Goal: Task Accomplishment & Management: Complete application form

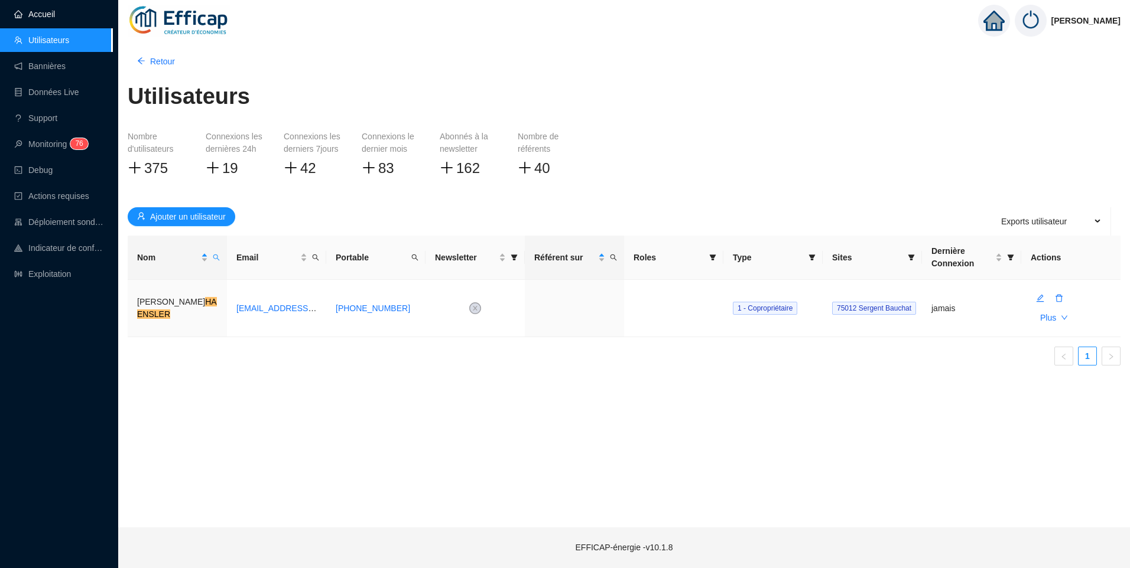
click at [37, 14] on link "Accueil" at bounding box center [34, 13] width 41 height 9
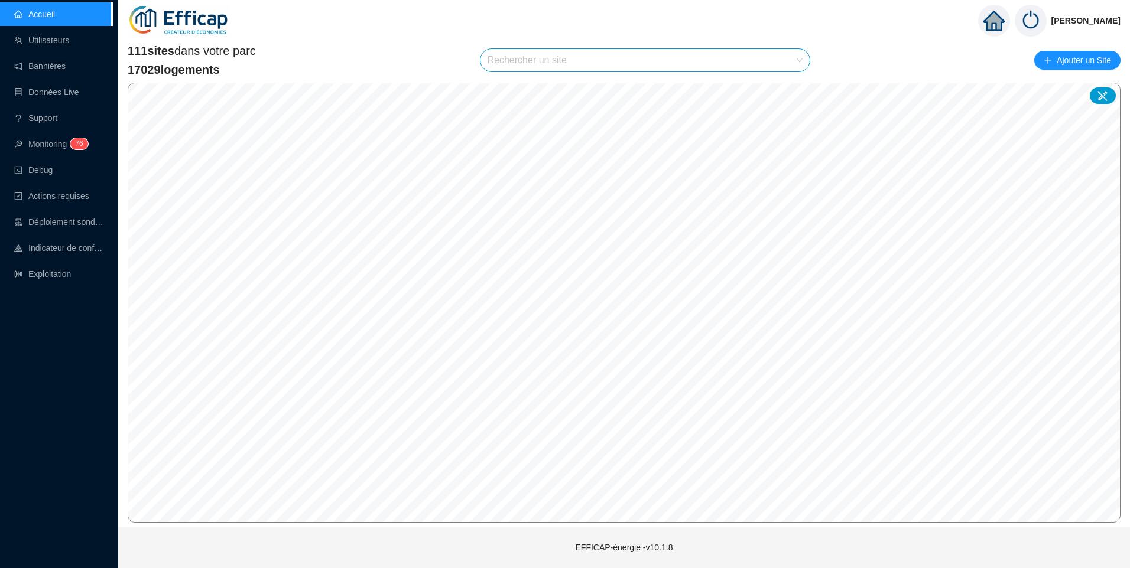
click at [541, 61] on input "search" at bounding box center [640, 60] width 305 height 22
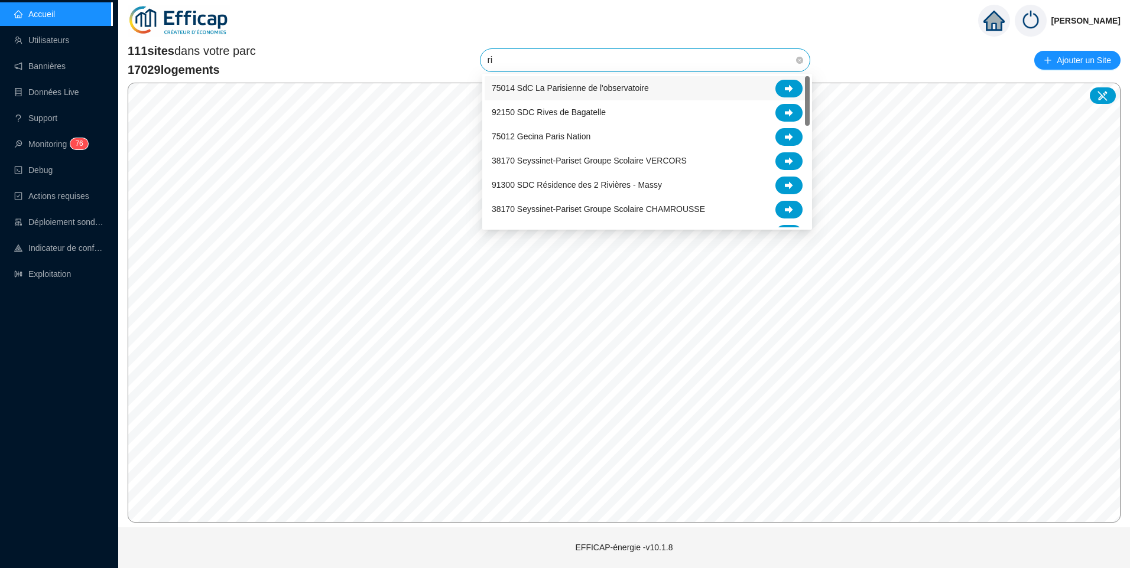
type input "riv"
click at [787, 90] on icon at bounding box center [789, 89] width 8 height 8
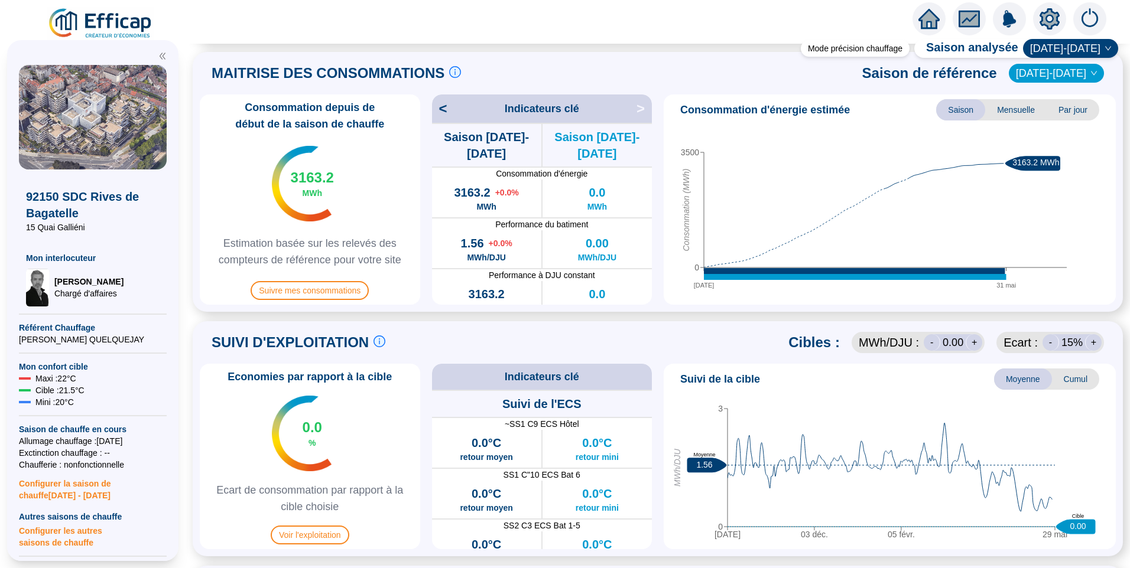
scroll to position [414, 0]
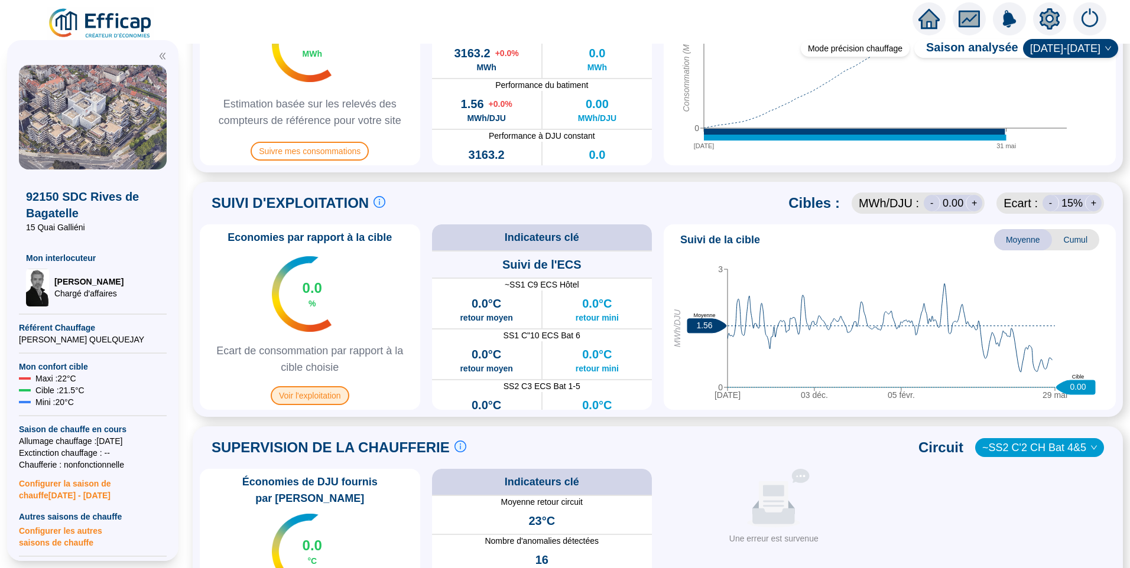
click at [337, 399] on span "Voir l'exploitation" at bounding box center [310, 395] width 79 height 19
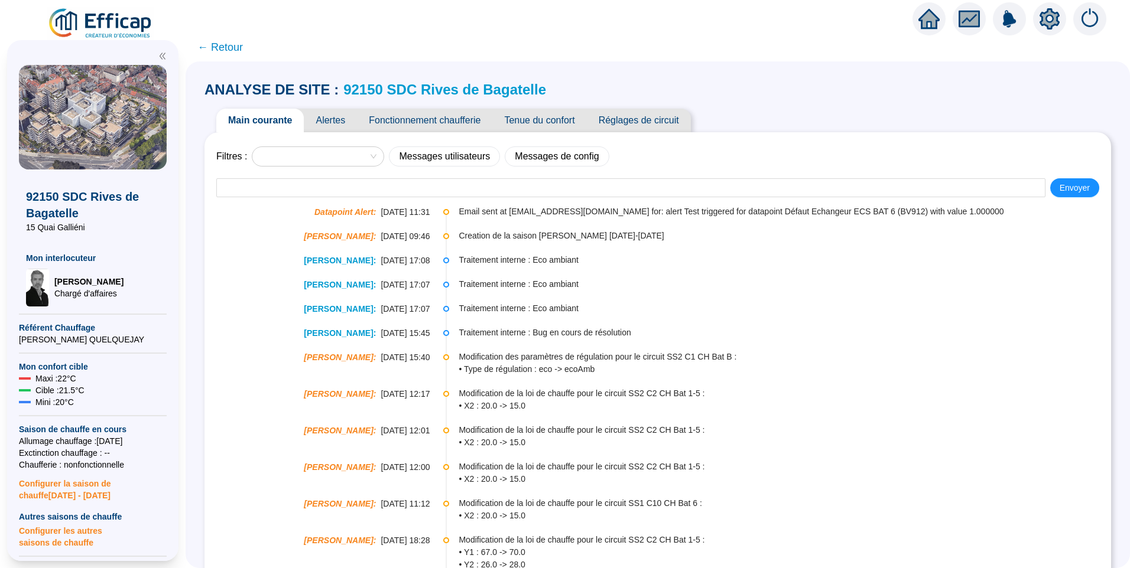
click at [420, 115] on span "Fonctionnement chaufferie" at bounding box center [424, 121] width 135 height 24
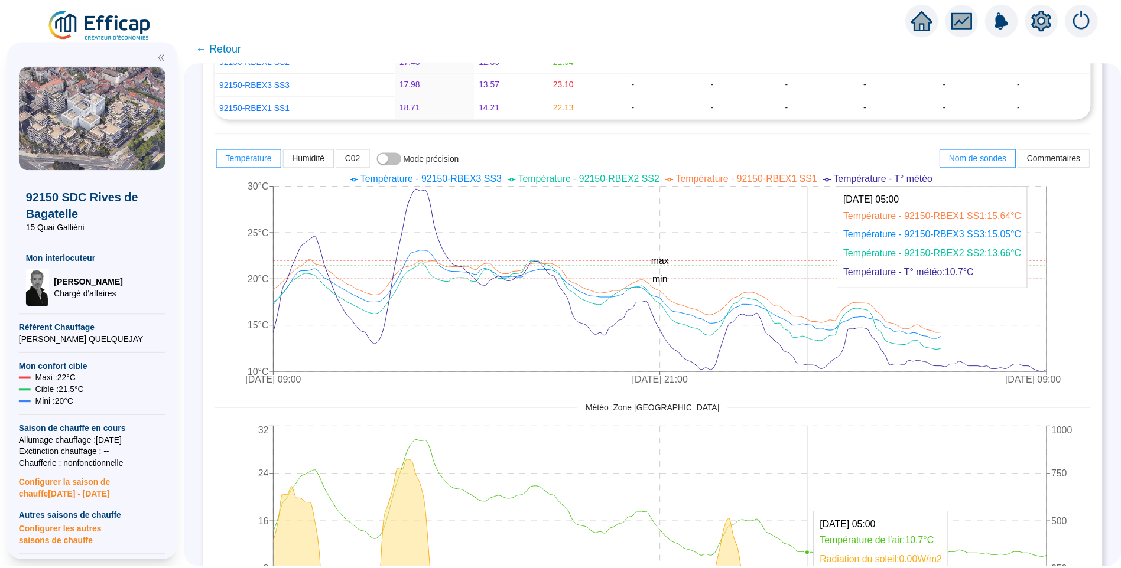
scroll to position [236, 0]
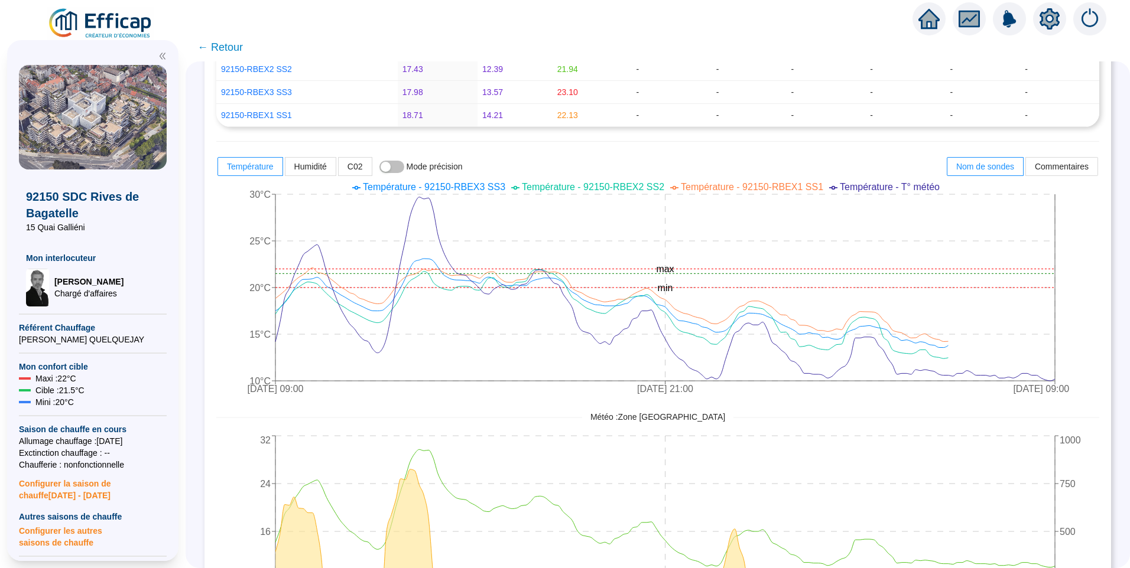
click at [116, 22] on img at bounding box center [100, 23] width 107 height 33
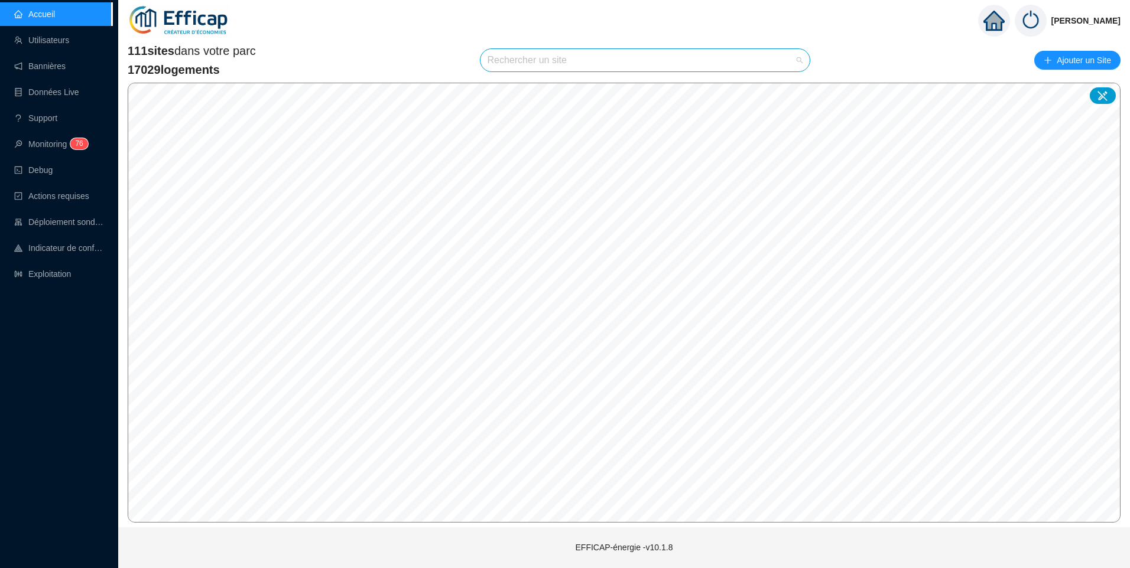
click at [527, 61] on input "search" at bounding box center [640, 60] width 305 height 22
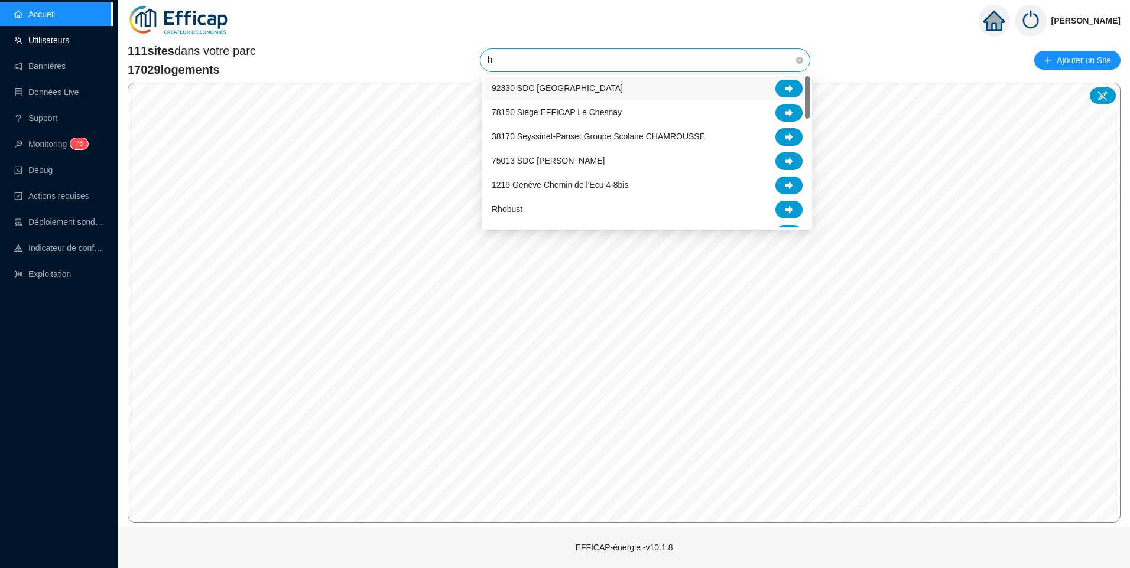
type input "h"
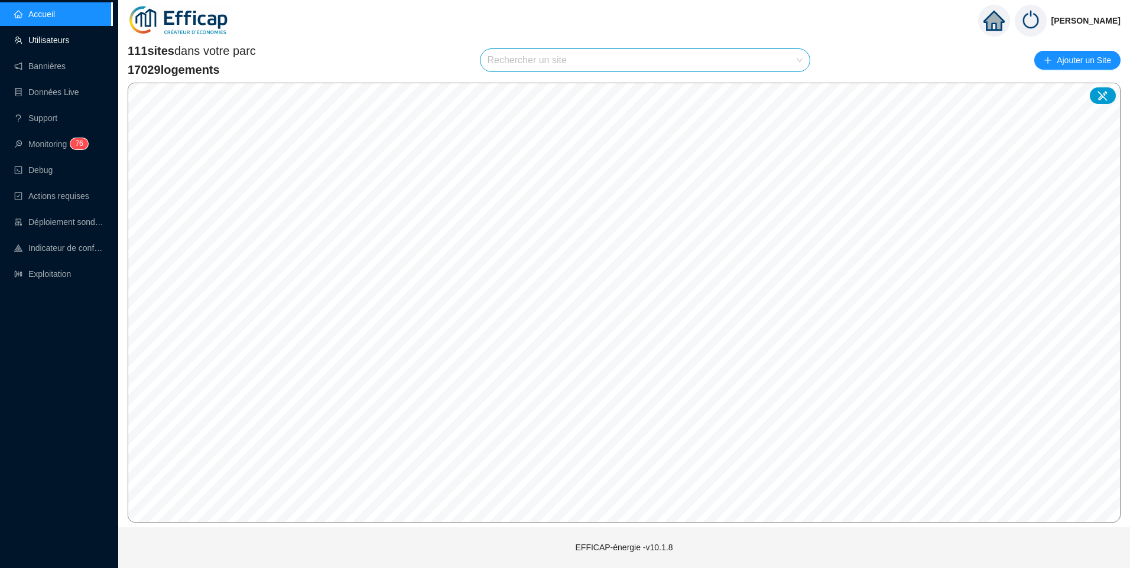
click at [62, 41] on link "Utilisateurs" at bounding box center [41, 39] width 55 height 9
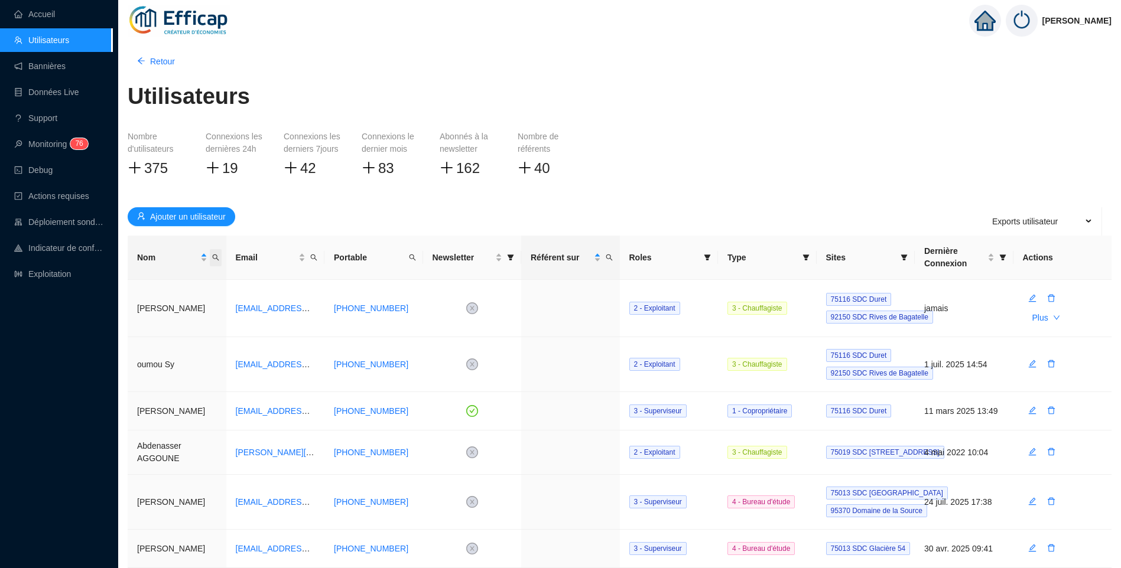
click at [215, 259] on icon "search" at bounding box center [215, 258] width 7 height 7
type input "haensler"
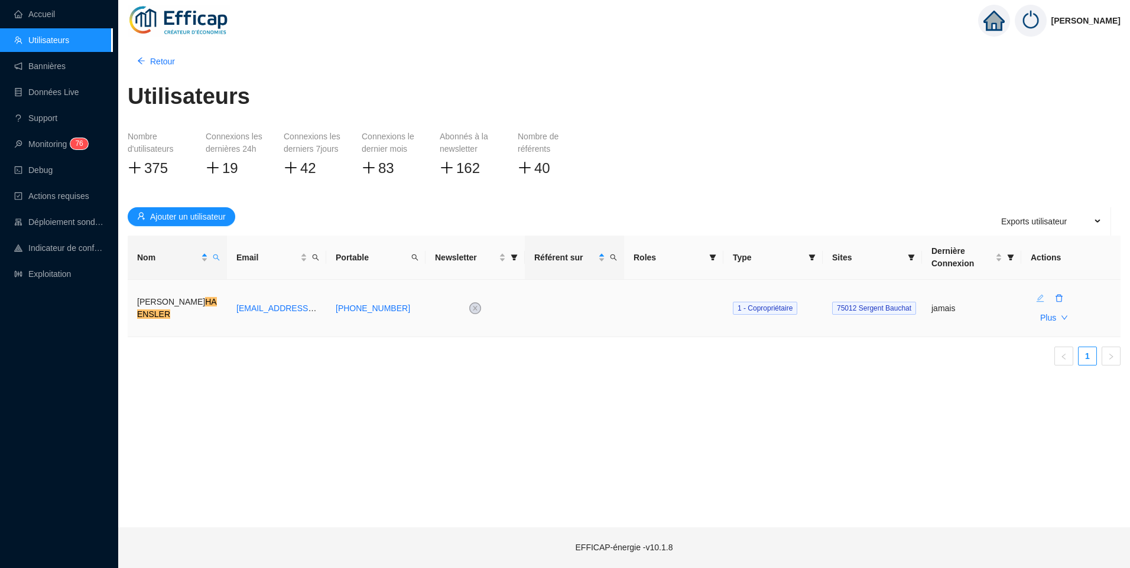
click at [1039, 300] on icon "edit" at bounding box center [1040, 298] width 8 height 8
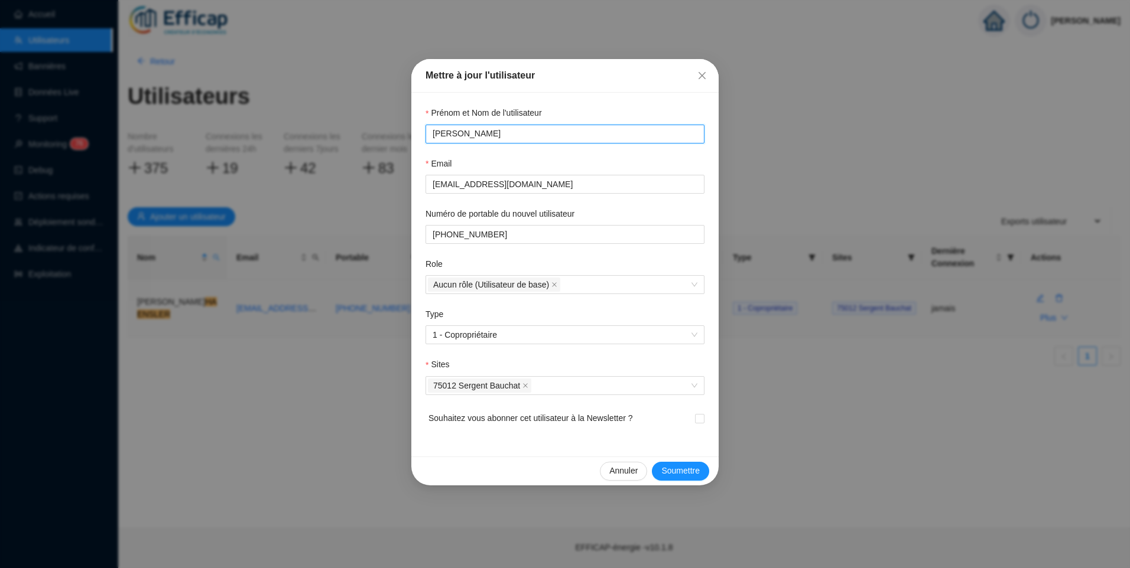
drag, startPoint x: 547, startPoint y: 138, endPoint x: 381, endPoint y: 135, distance: 166.7
click at [381, 135] on div "Mettre à jour l'utilisateur Prénom et Nom de l'utilisateur Pierre-Emmanuel HAEN…" at bounding box center [565, 284] width 1130 height 568
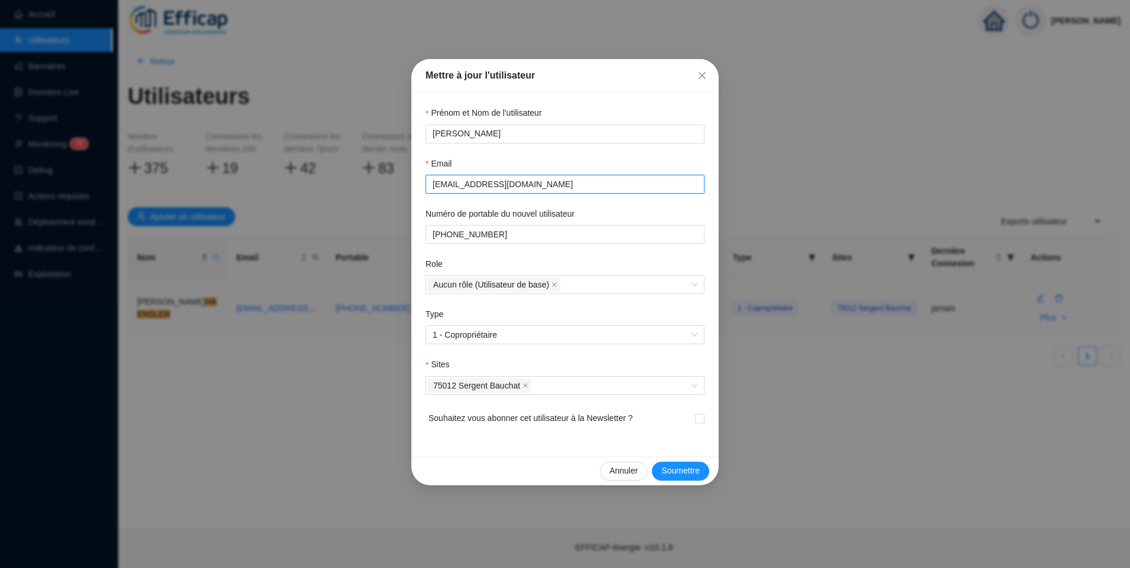
drag, startPoint x: 550, startPoint y: 187, endPoint x: 425, endPoint y: 193, distance: 124.8
click at [425, 193] on div "Prénom et Nom de l'utilisateur Pierre-Emmanuel HAENSLER Email haensler2016@gmai…" at bounding box center [564, 275] width 307 height 364
click at [513, 227] on span at bounding box center [564, 234] width 279 height 19
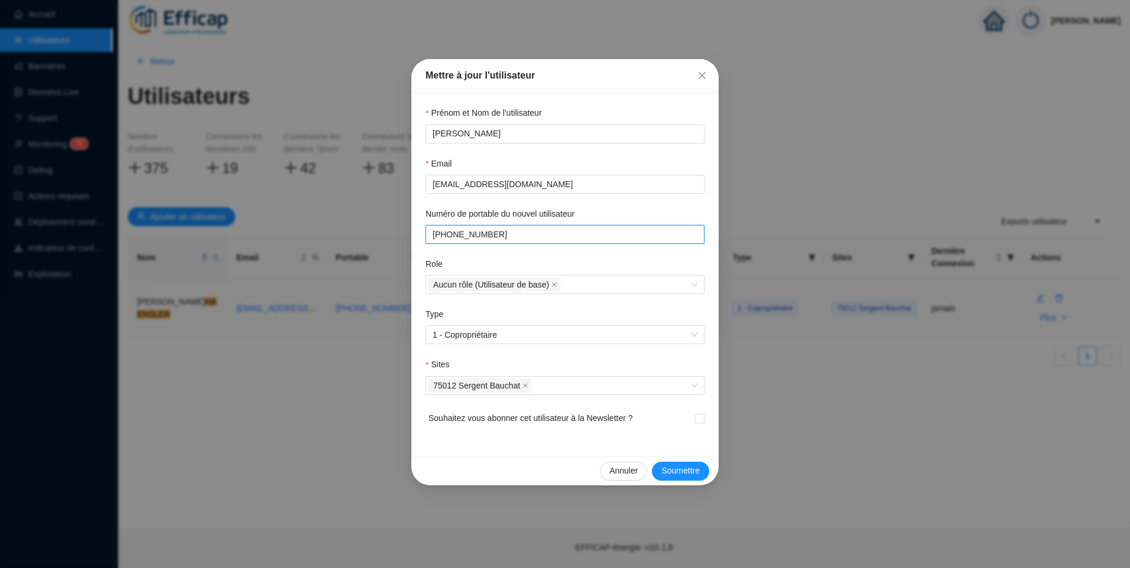
drag, startPoint x: 506, startPoint y: 235, endPoint x: 398, endPoint y: 226, distance: 109.1
click at [398, 226] on div "Mettre à jour l'utilisateur Prénom et Nom de l'utilisateur Pierre-Emmanuel HAEN…" at bounding box center [565, 284] width 1130 height 568
drag, startPoint x: 702, startPoint y: 75, endPoint x: 691, endPoint y: 80, distance: 11.9
click at [702, 75] on icon "close" at bounding box center [702, 75] width 7 height 7
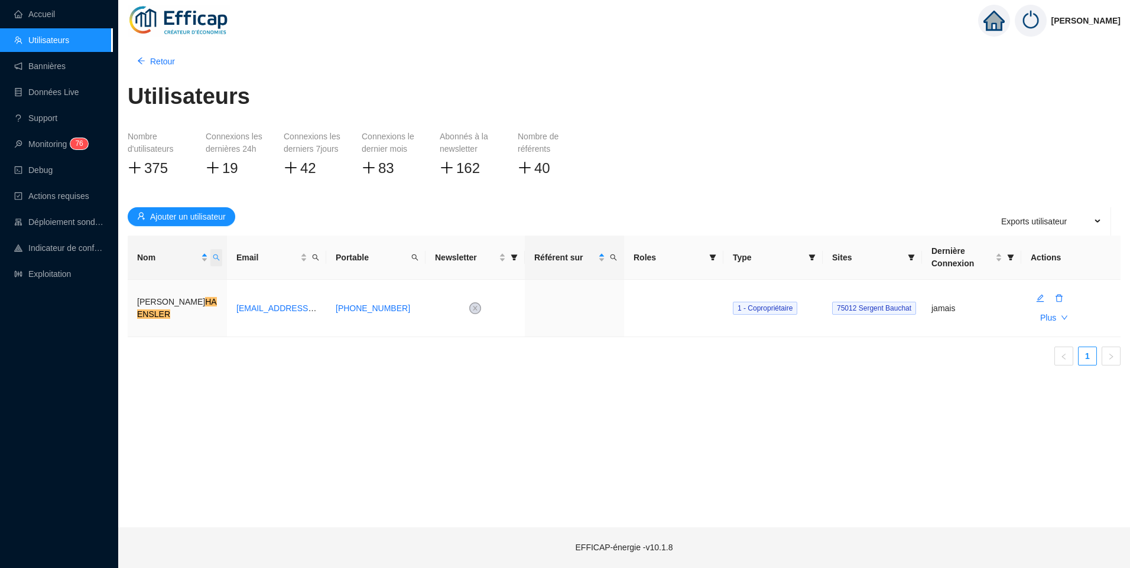
click at [221, 261] on span "Nom" at bounding box center [216, 257] width 12 height 17
click at [185, 303] on button "button" at bounding box center [190, 304] width 53 height 14
click at [132, 306] on icon "search" at bounding box center [133, 304] width 8 height 8
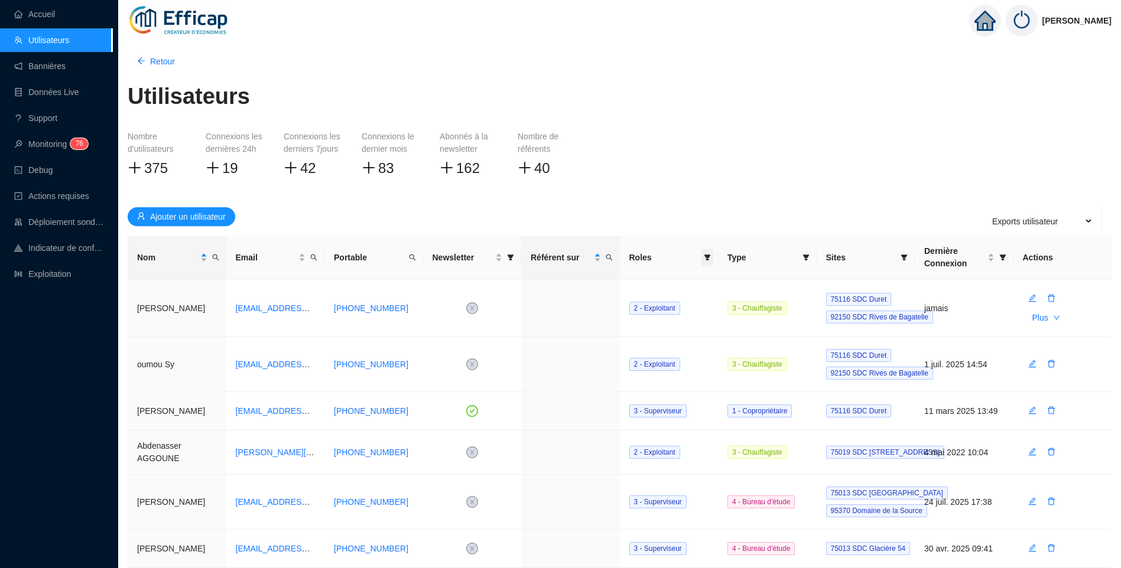
click at [707, 257] on icon "filter" at bounding box center [707, 258] width 7 height 6
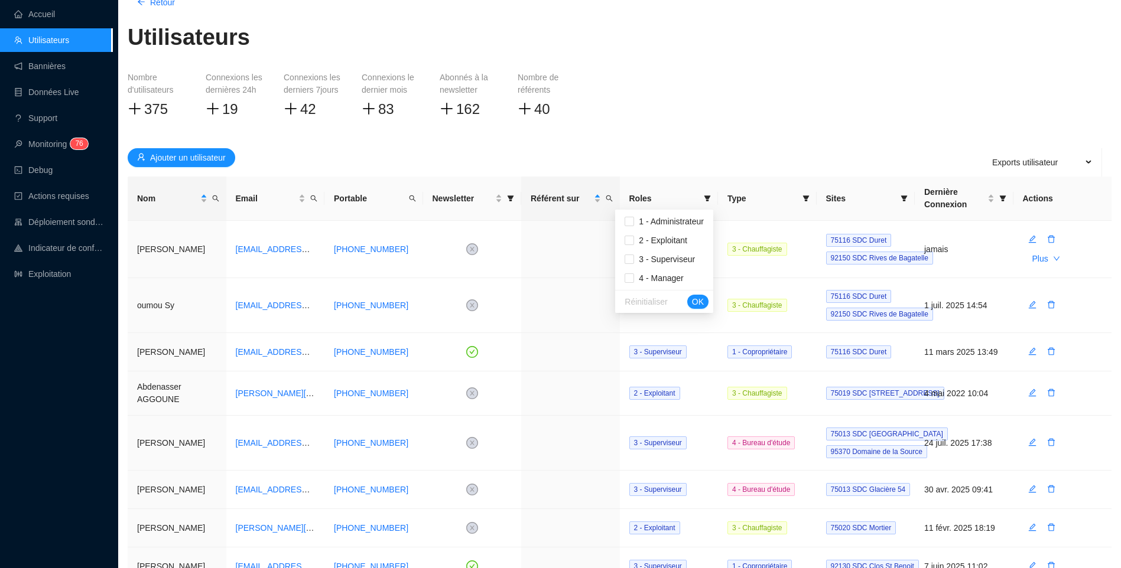
click at [756, 127] on div "Nombre d'utilisateurs 375 Connexions les dernières 24h 19 Connexions les dernie…" at bounding box center [620, 105] width 984 height 67
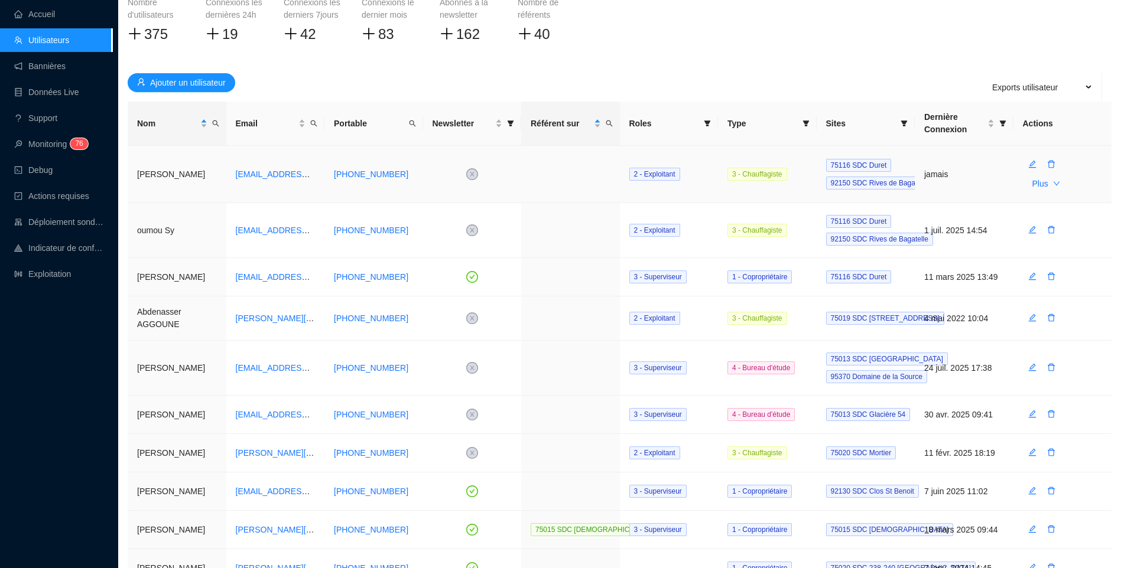
scroll to position [237, 0]
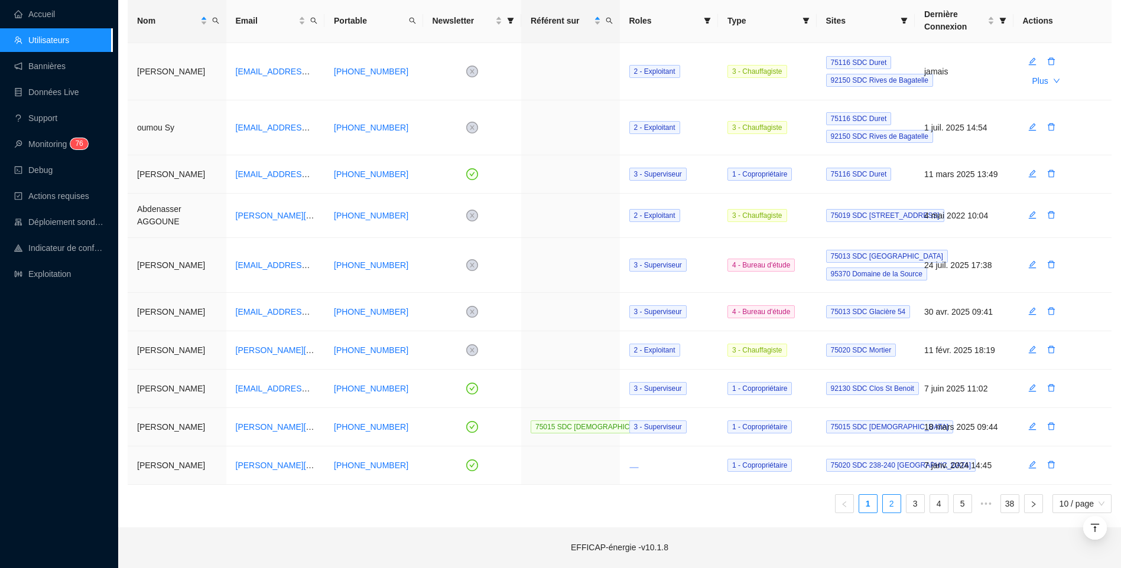
click at [895, 508] on link "2" at bounding box center [892, 504] width 18 height 18
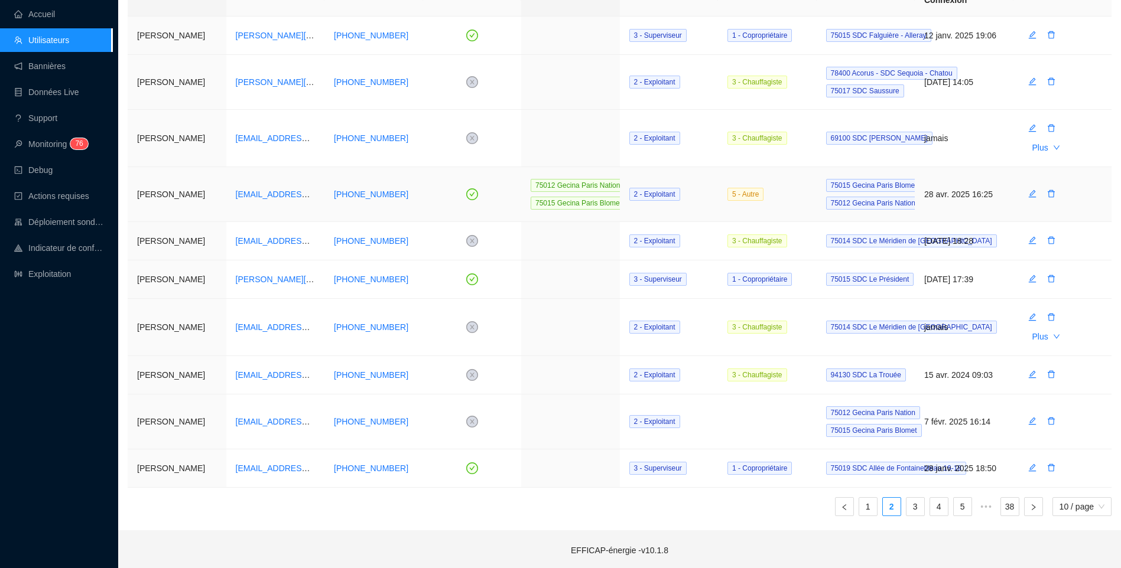
scroll to position [267, 0]
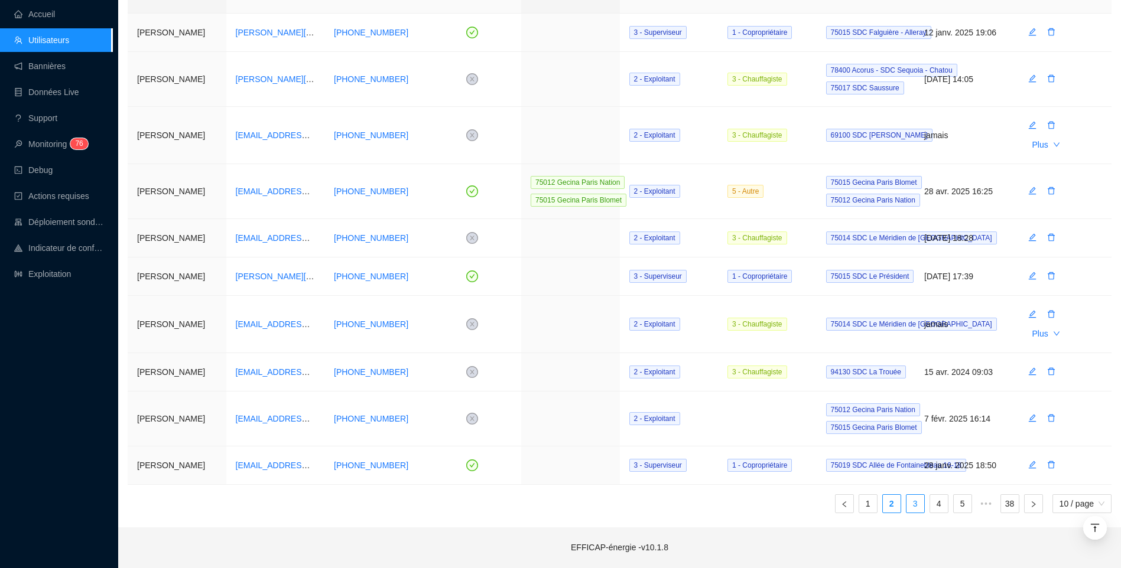
click at [912, 502] on link "3" at bounding box center [916, 504] width 18 height 18
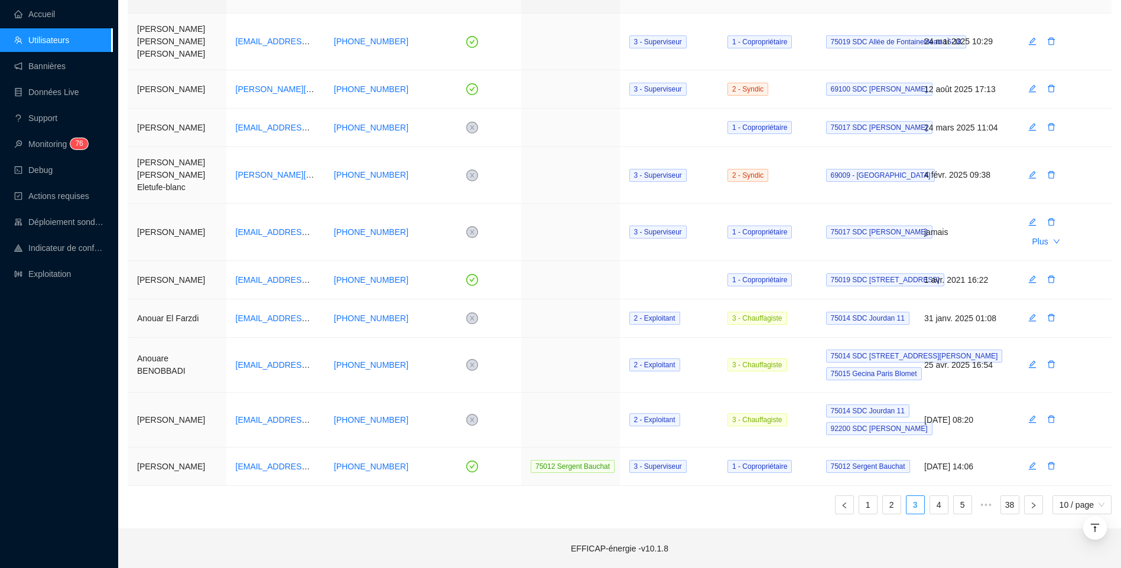
scroll to position [237, 0]
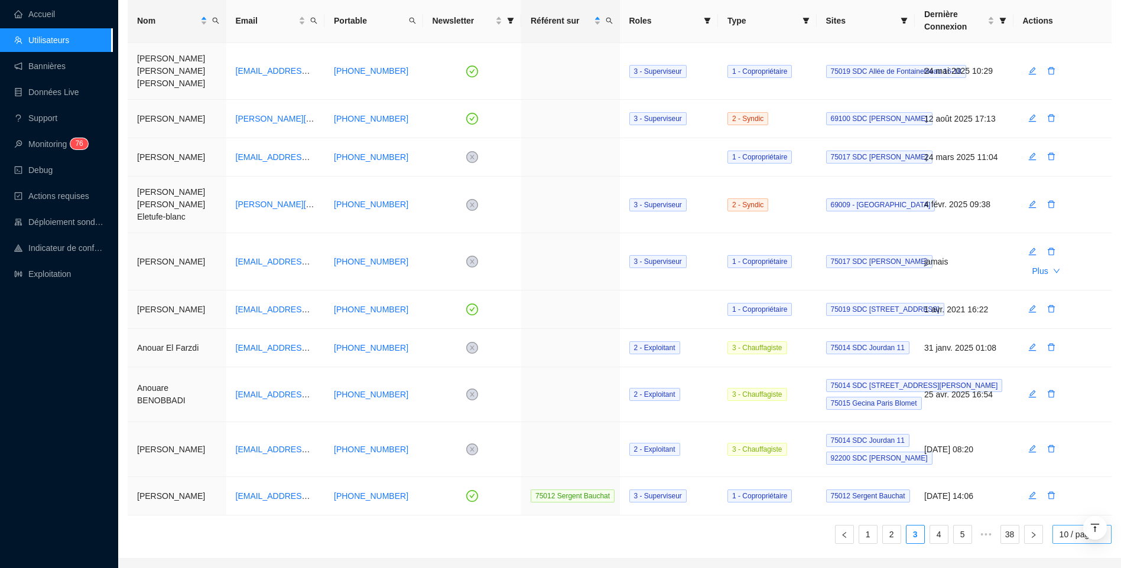
click at [1068, 526] on span "10 / page" at bounding box center [1082, 535] width 45 height 18
click at [1081, 505] on div "100 / page" at bounding box center [1082, 511] width 41 height 12
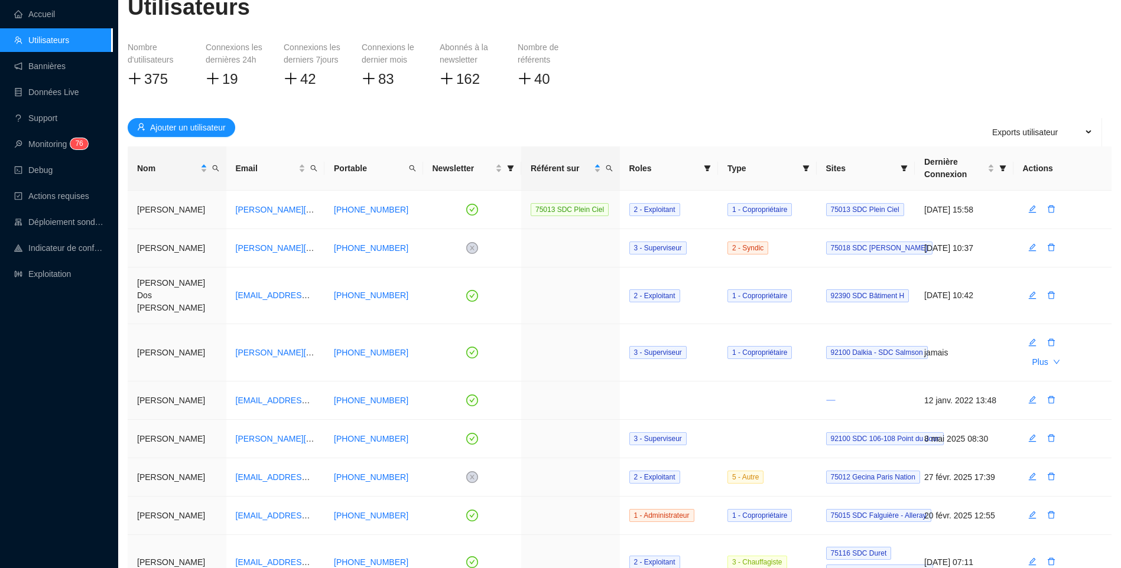
scroll to position [0, 0]
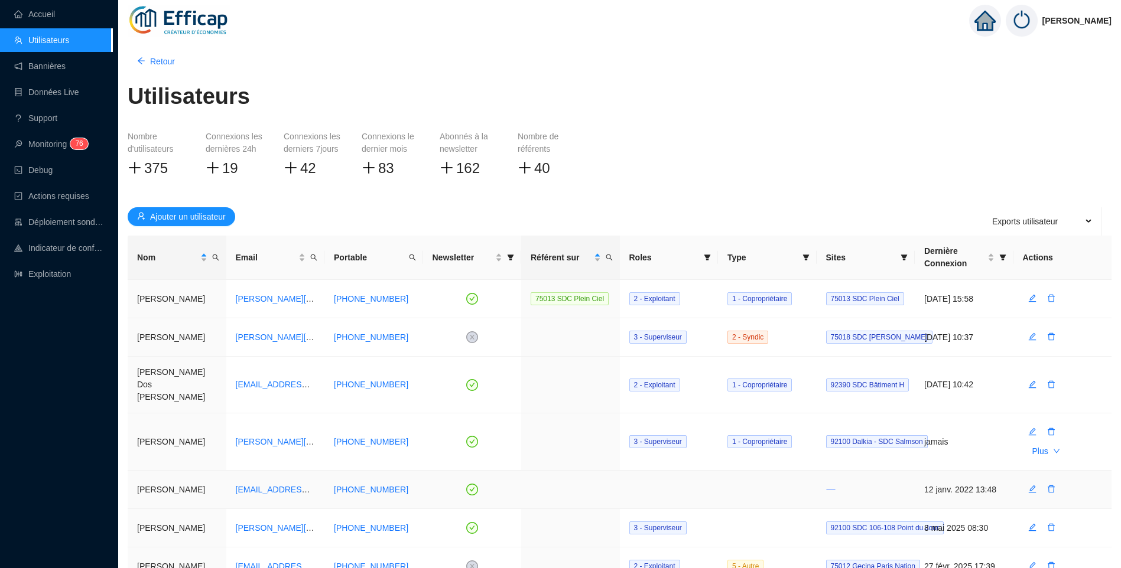
click at [654, 471] on td at bounding box center [669, 490] width 99 height 38
click at [706, 254] on span at bounding box center [707, 257] width 12 height 17
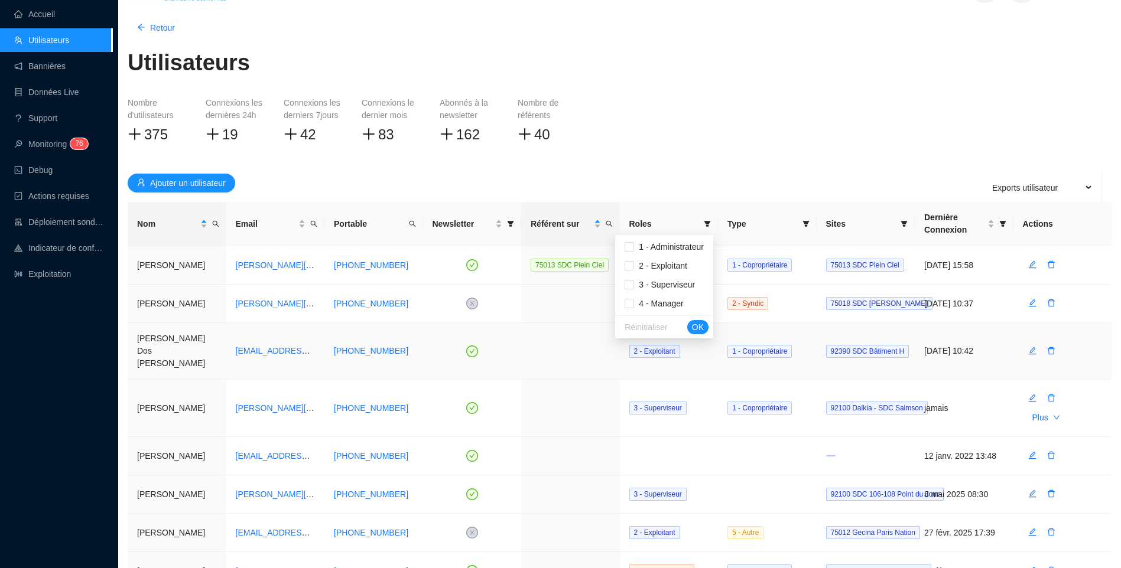
scroll to position [59, 0]
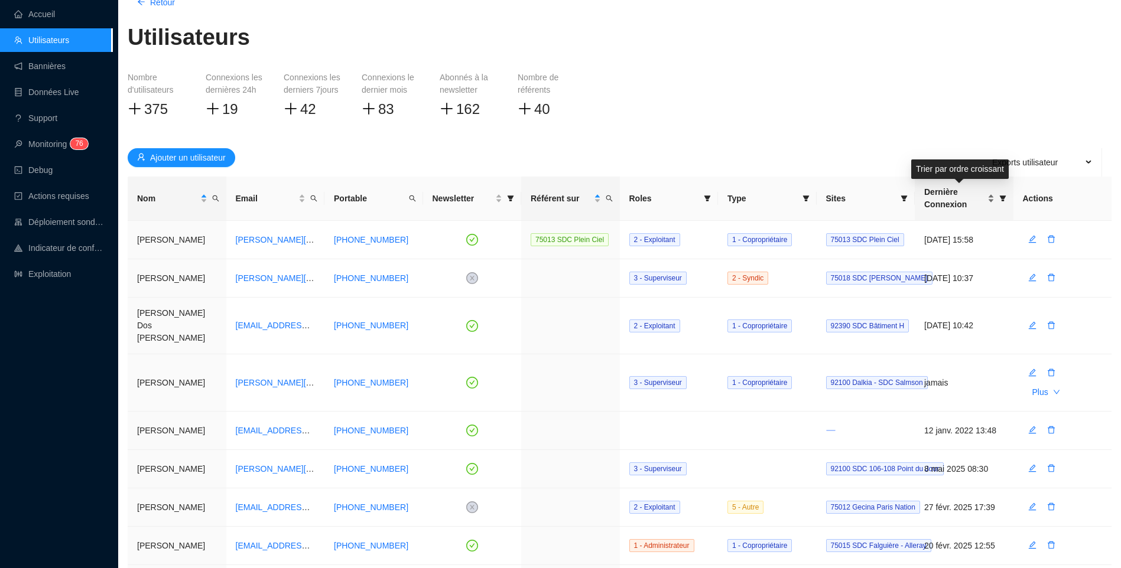
click at [989, 202] on div "Dernière Connexion" at bounding box center [959, 198] width 70 height 25
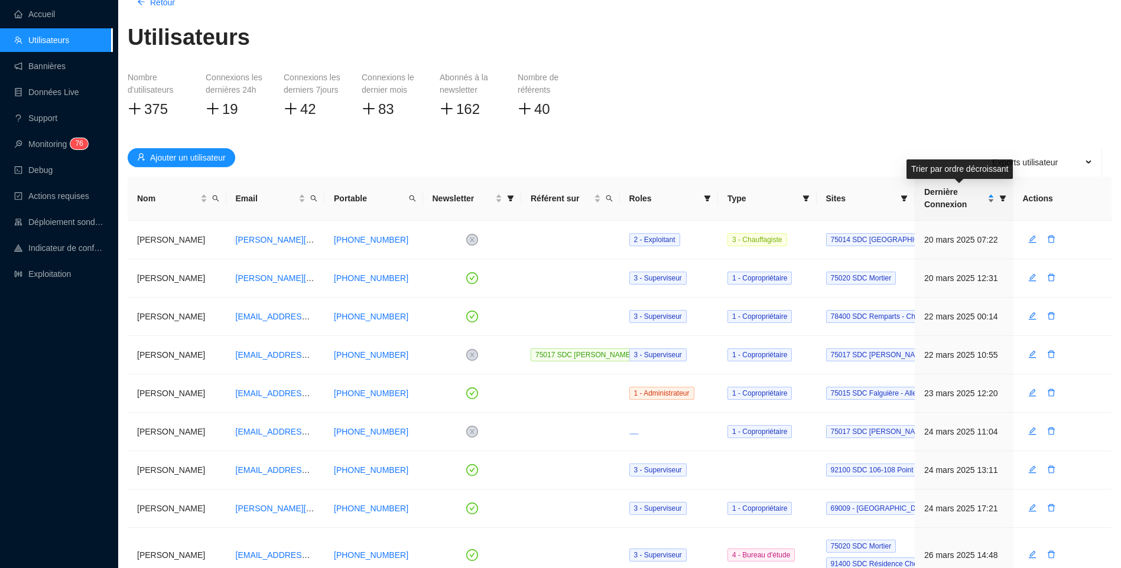
click at [989, 202] on div "Dernière Connexion" at bounding box center [959, 198] width 70 height 25
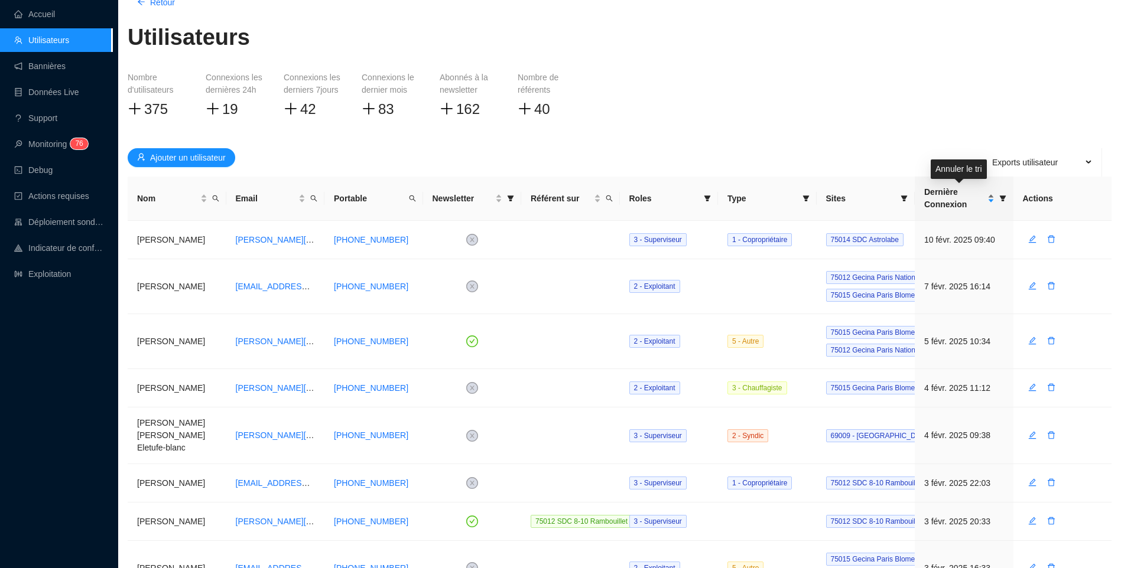
click at [989, 202] on div "Dernière Connexion" at bounding box center [959, 198] width 70 height 25
click at [1006, 199] on icon "filter" at bounding box center [1002, 198] width 7 height 7
click at [948, 129] on div "Nombre d'utilisateurs 375 Connexions les dernières 24h 19 Connexions les dernie…" at bounding box center [620, 105] width 984 height 67
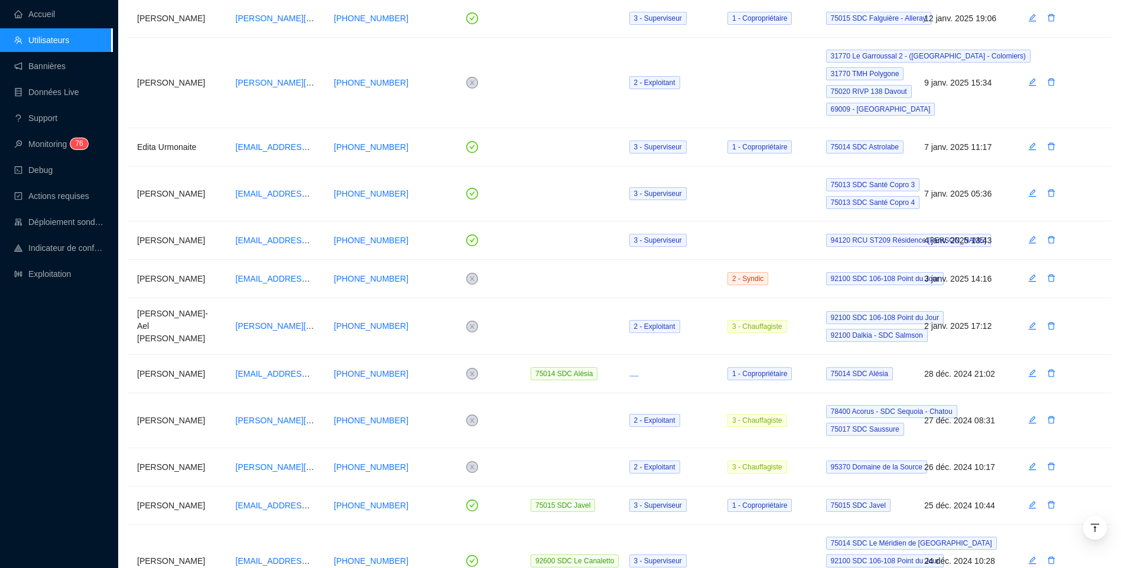
scroll to position [1300, 0]
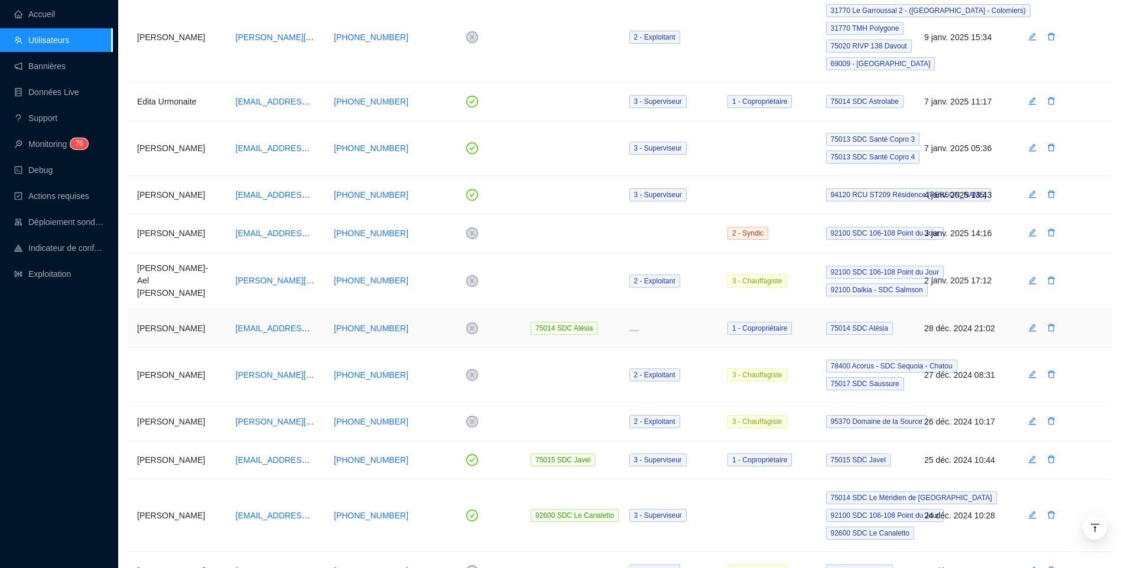
click at [644, 333] on td at bounding box center [669, 329] width 99 height 38
drag, startPoint x: 628, startPoint y: 332, endPoint x: 646, endPoint y: 331, distance: 18.4
click at [646, 332] on td at bounding box center [669, 329] width 99 height 38
drag, startPoint x: 628, startPoint y: 331, endPoint x: 635, endPoint y: 331, distance: 7.7
click at [635, 331] on td at bounding box center [669, 329] width 99 height 38
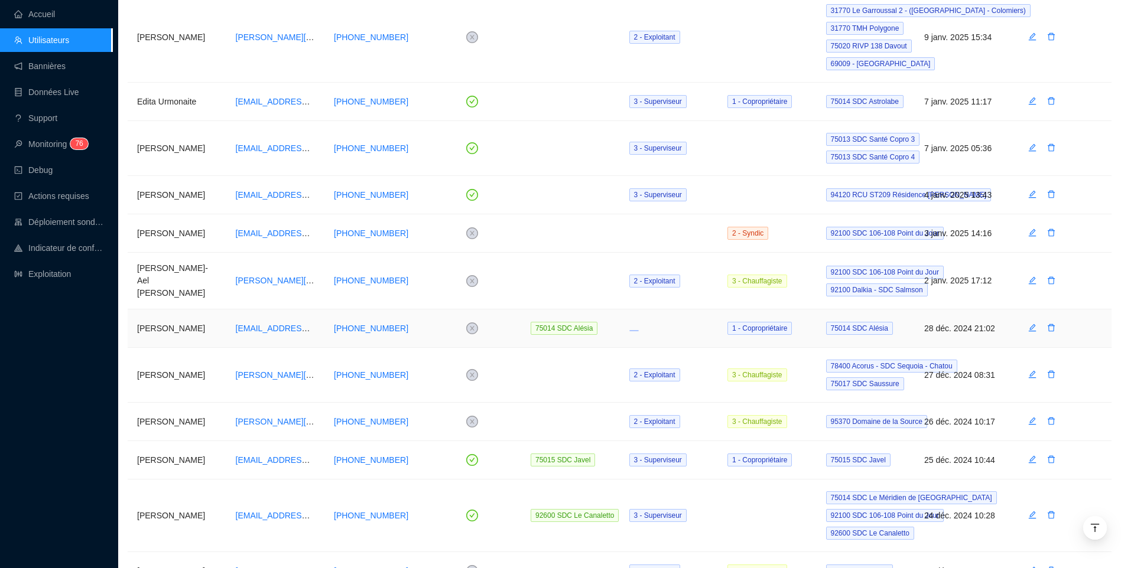
click at [635, 332] on span at bounding box center [633, 330] width 9 height 1
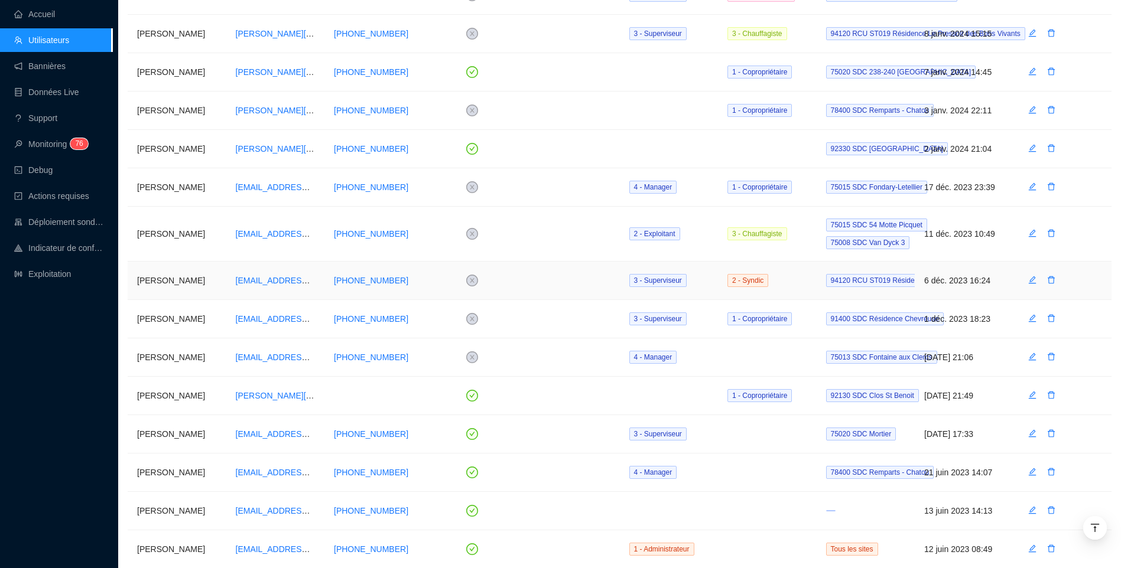
scroll to position [4494, 0]
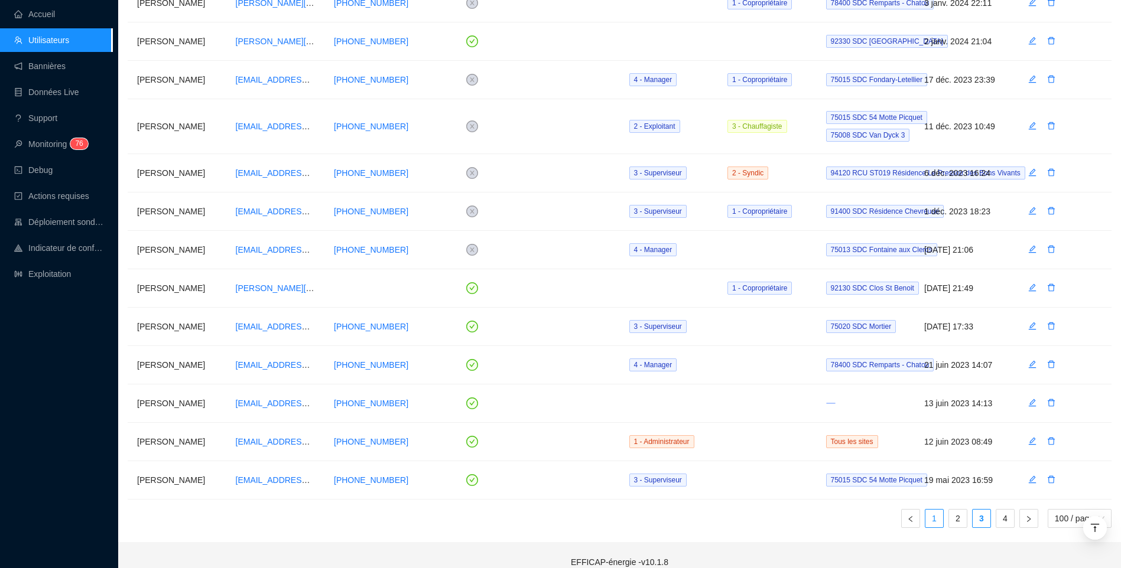
click at [931, 510] on link "1" at bounding box center [934, 519] width 18 height 18
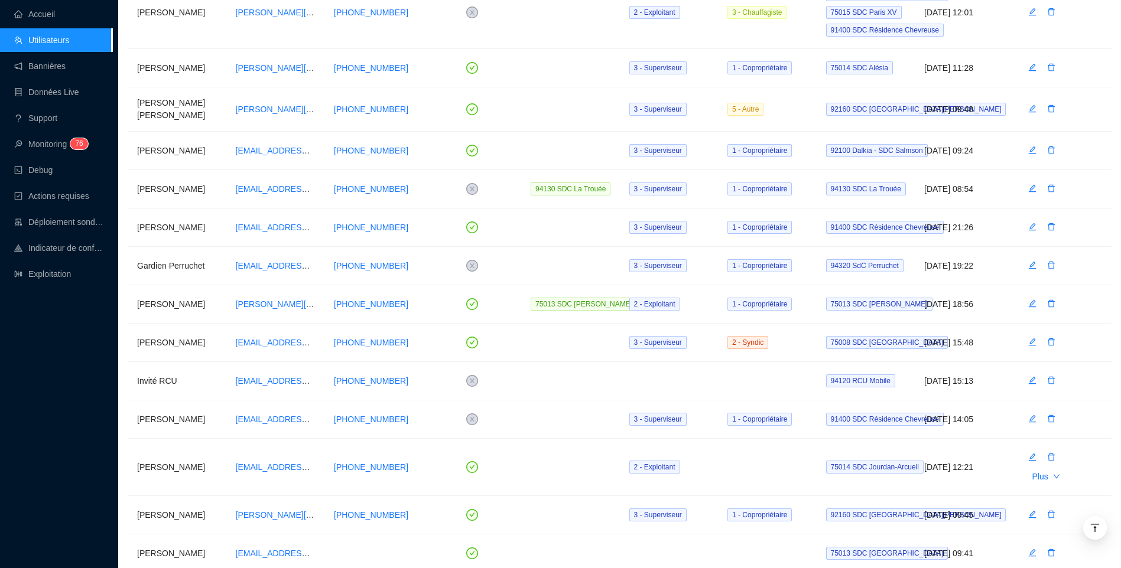
scroll to position [2061, 0]
click at [1030, 384] on icon "edit" at bounding box center [1032, 380] width 8 height 8
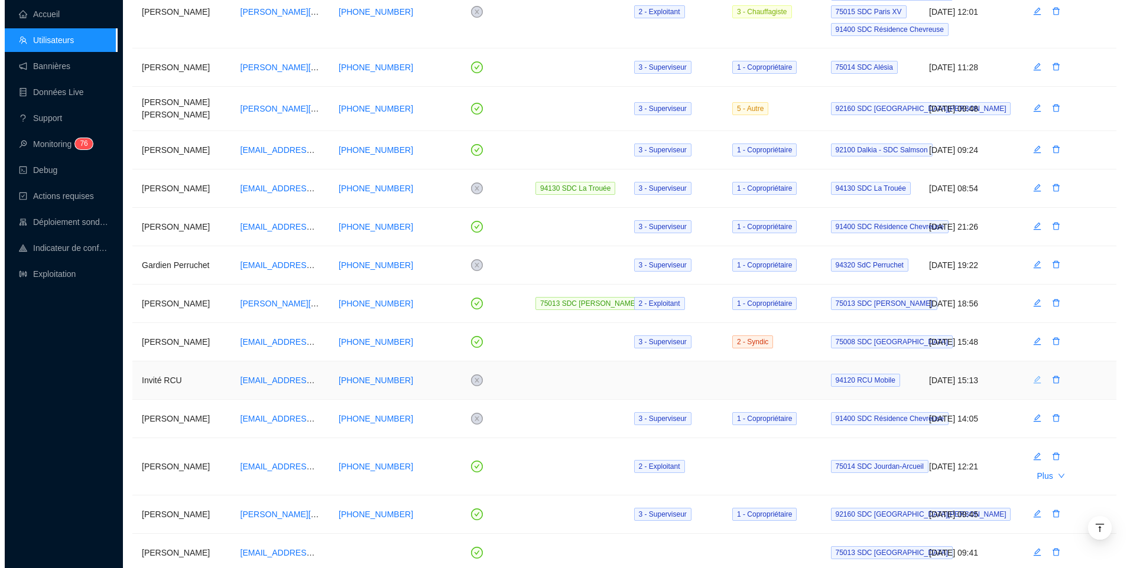
scroll to position [0, 0]
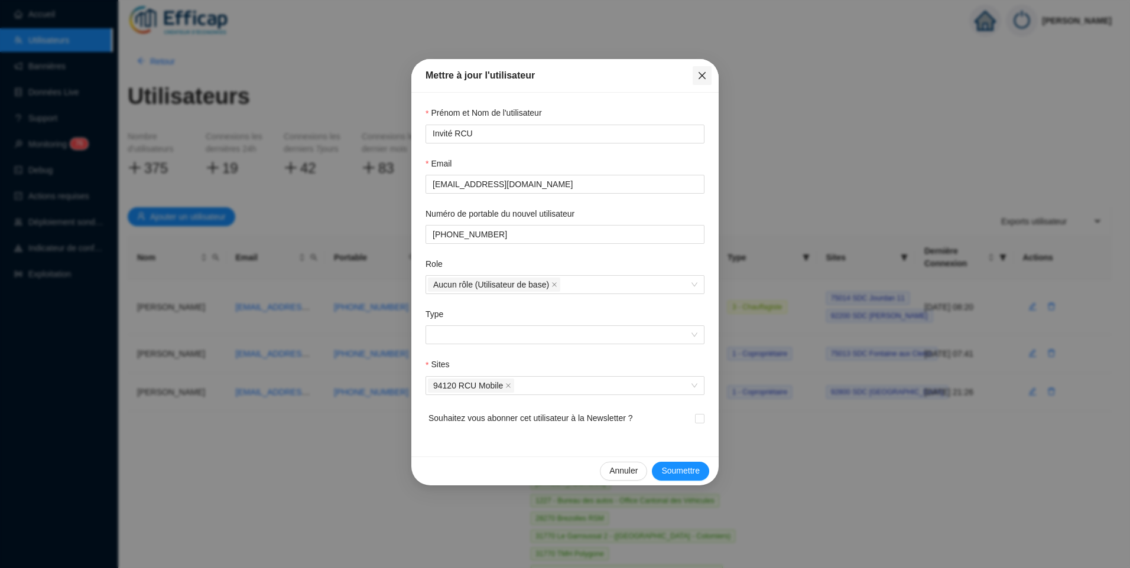
click at [701, 75] on icon "close" at bounding box center [702, 75] width 7 height 7
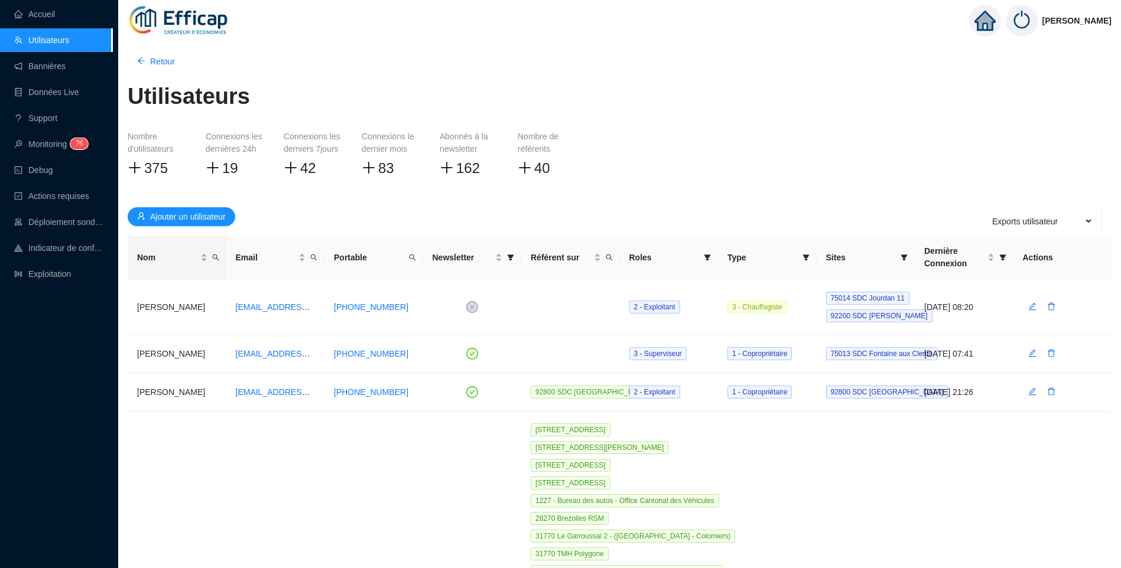
click at [222, 258] on th "Nom" at bounding box center [177, 258] width 99 height 44
click at [216, 260] on icon "search" at bounding box center [215, 257] width 7 height 7
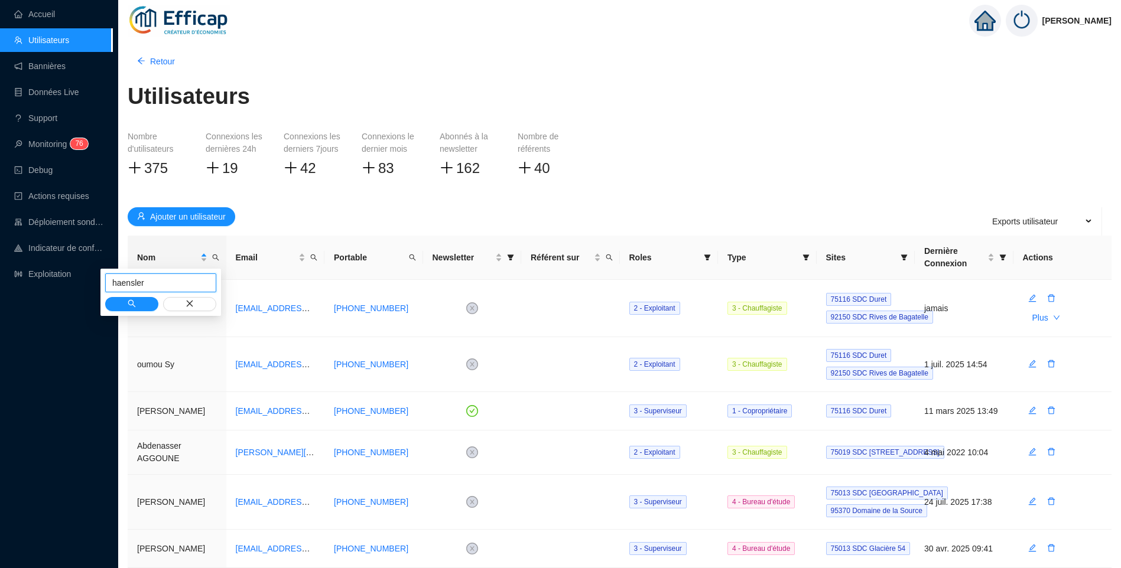
type input "haensler"
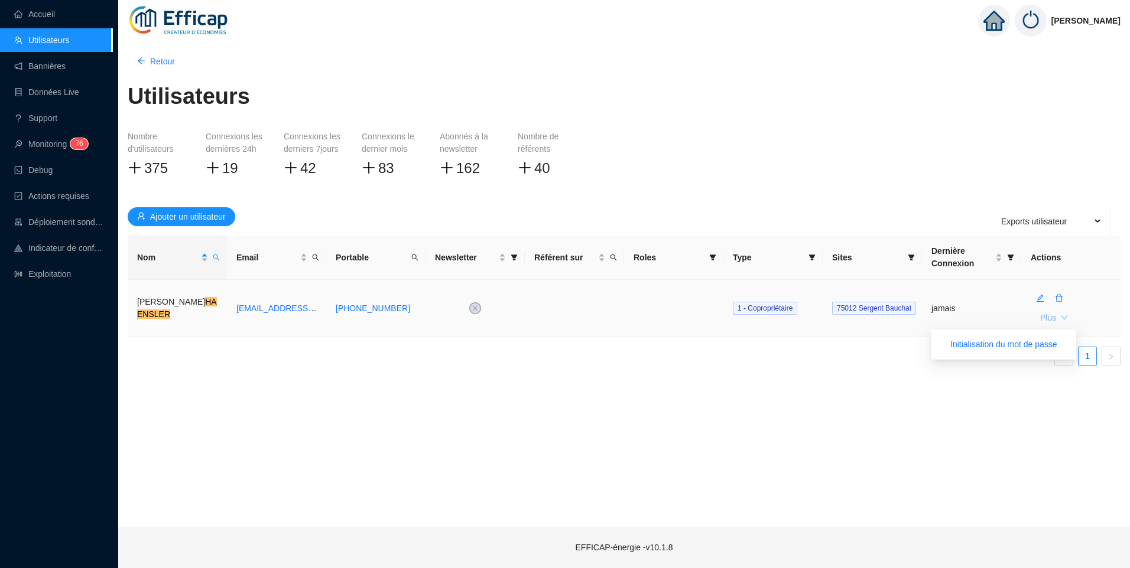
click at [1063, 315] on icon "down" at bounding box center [1064, 317] width 7 height 7
click at [1057, 299] on icon "delete" at bounding box center [1059, 298] width 8 height 8
click at [1103, 269] on button "Oui" at bounding box center [1114, 268] width 22 height 14
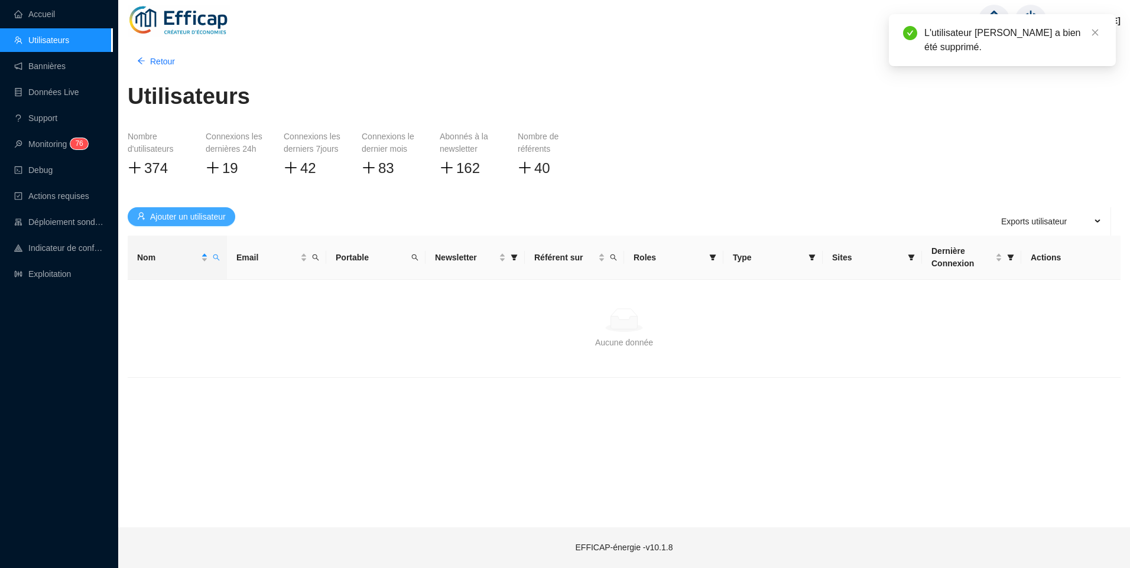
click at [220, 216] on span "Ajouter un utilisateur" at bounding box center [188, 217] width 76 height 12
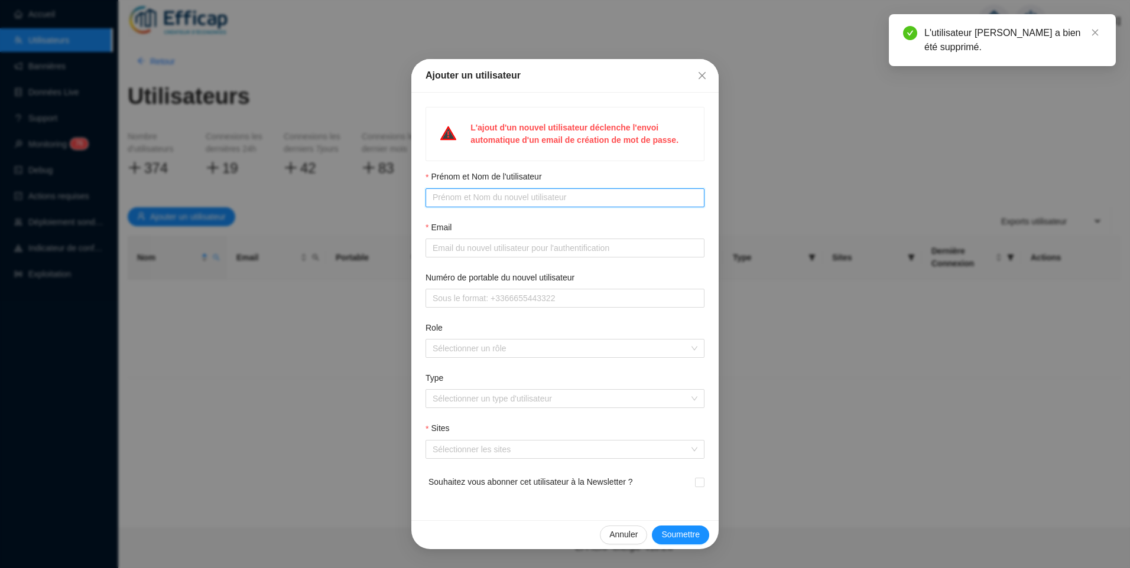
click at [505, 198] on input "Prénom et Nom de l'utilisateur" at bounding box center [564, 197] width 262 height 12
click at [507, 202] on input "Prénom et Nom de l'utilisateur" at bounding box center [564, 197] width 262 height 12
paste input "Pierre-Emmanuel HAENSLER"
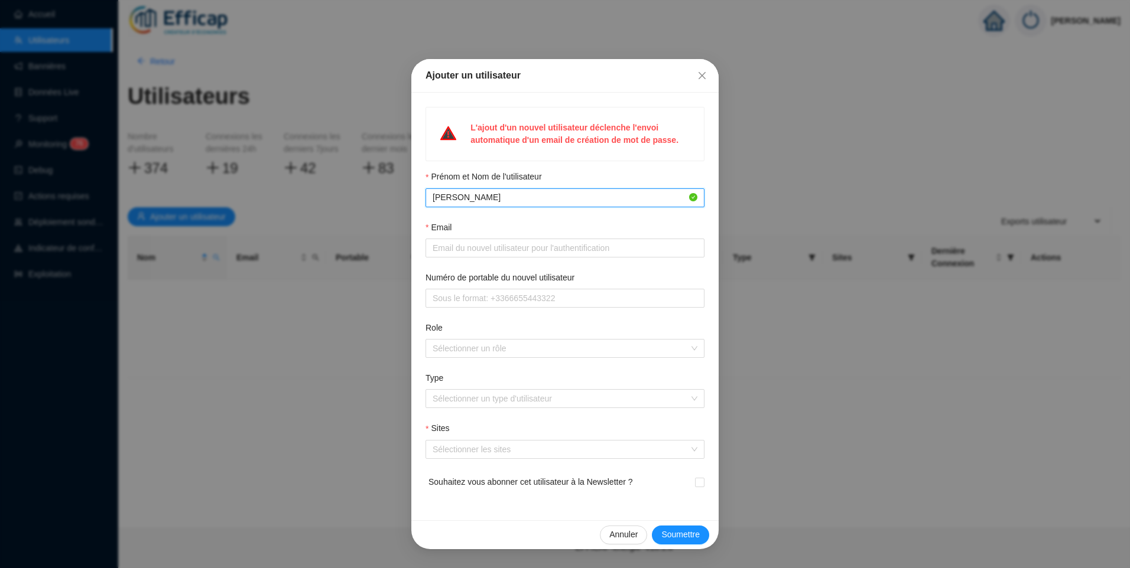
type input "Pierre-Emmanuel HAENSLER"
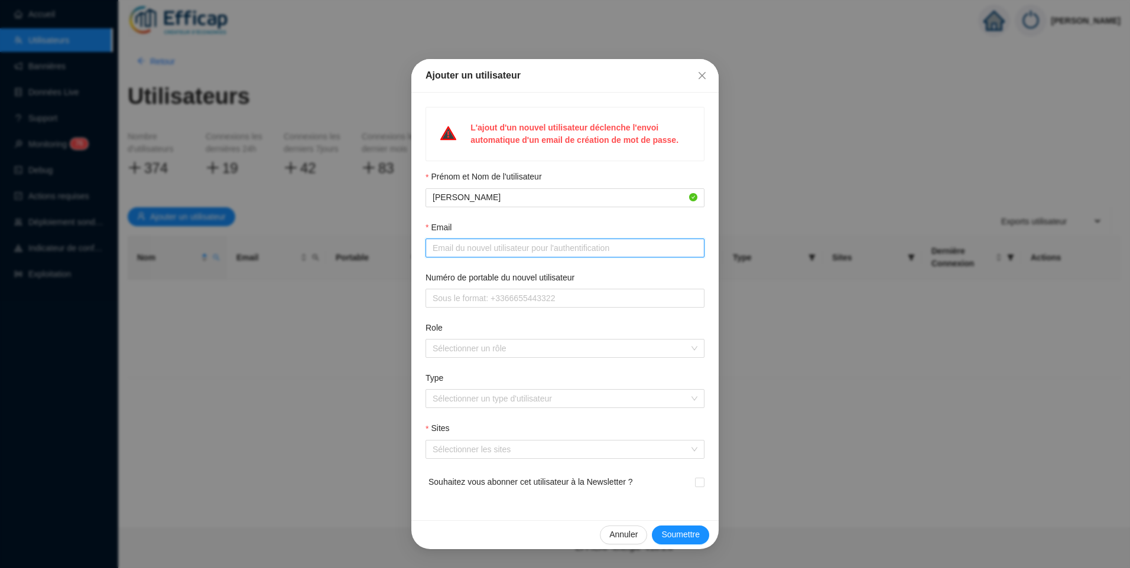
click at [480, 245] on input "Email" at bounding box center [564, 248] width 262 height 12
paste input "[EMAIL_ADDRESS][DOMAIN_NAME]"
type input "[EMAIL_ADDRESS][DOMAIN_NAME]"
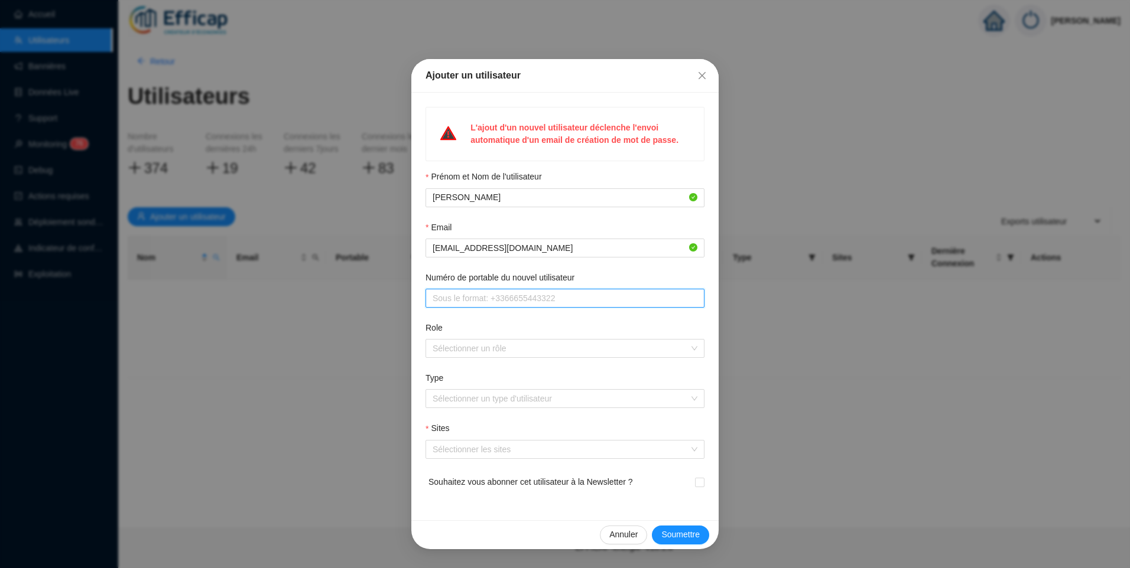
click at [503, 300] on input "Numéro de portable du nouvel utilisateur" at bounding box center [564, 299] width 262 height 12
paste input "[PHONE_NUMBER]"
click at [478, 340] on div at bounding box center [559, 348] width 262 height 17
type input "[PHONE_NUMBER]"
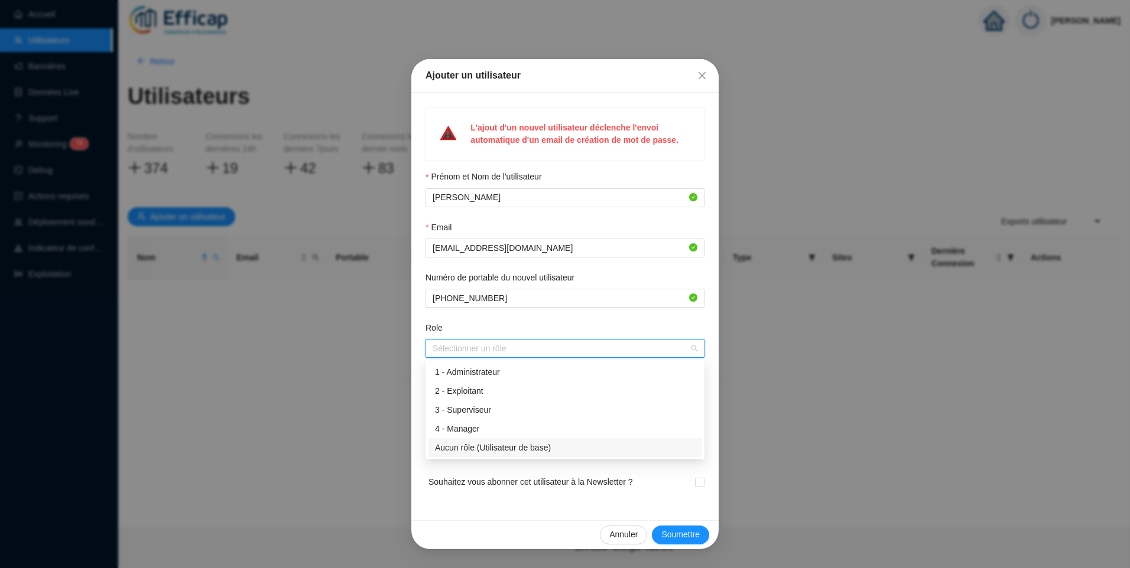
click at [480, 445] on div "Aucun rôle (Utilisateur de base)" at bounding box center [565, 448] width 260 height 12
click at [652, 326] on div "Role" at bounding box center [564, 330] width 279 height 17
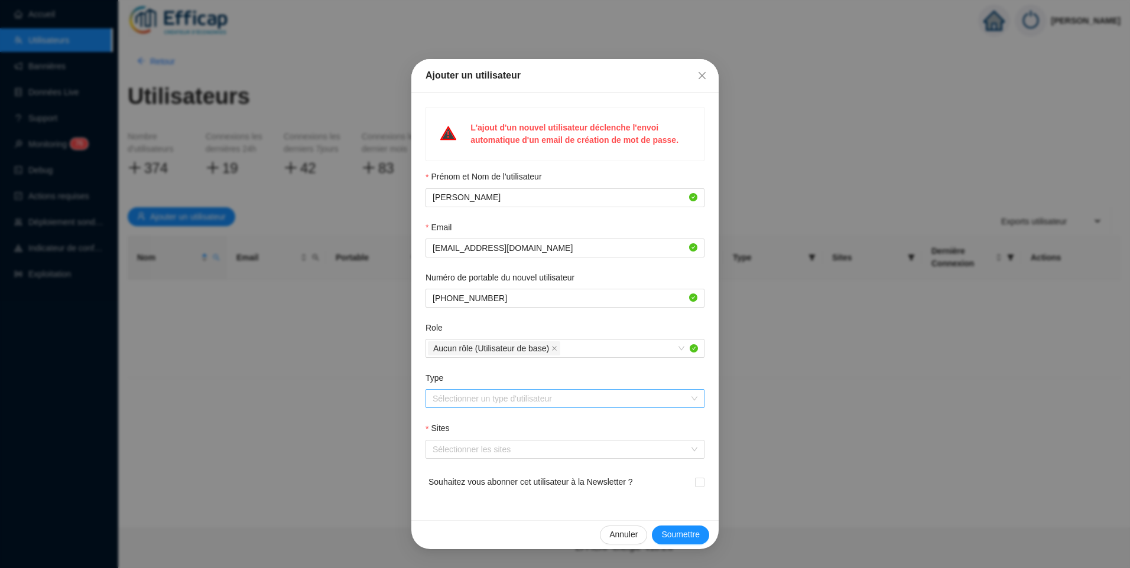
click at [548, 399] on input "Type" at bounding box center [560, 399] width 254 height 18
click at [470, 420] on div "1 - Copropriétaire" at bounding box center [565, 423] width 260 height 12
click at [486, 453] on div at bounding box center [559, 449] width 262 height 17
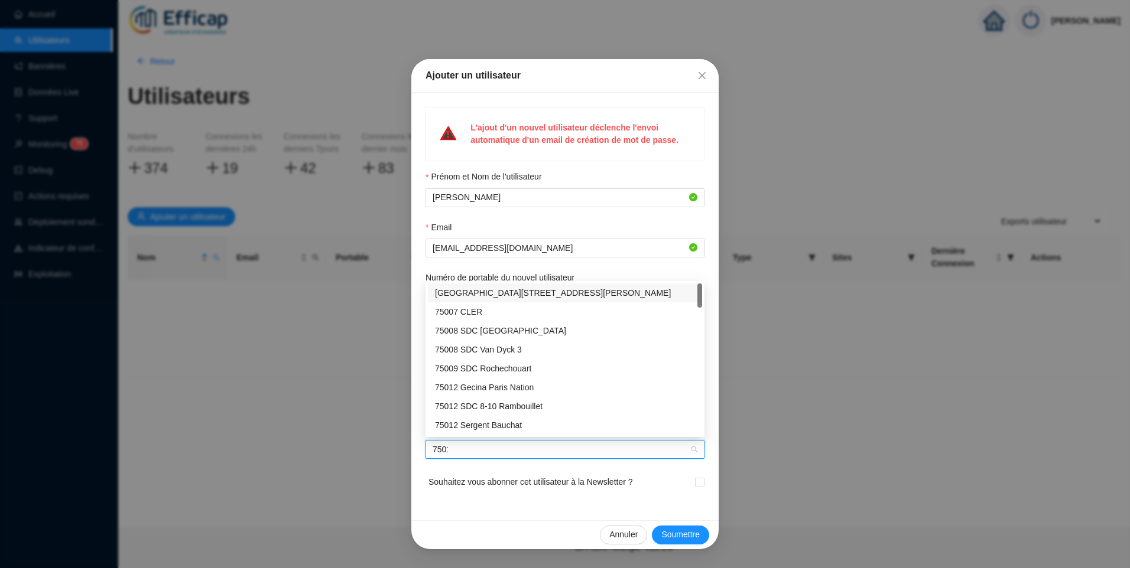
type input "75012"
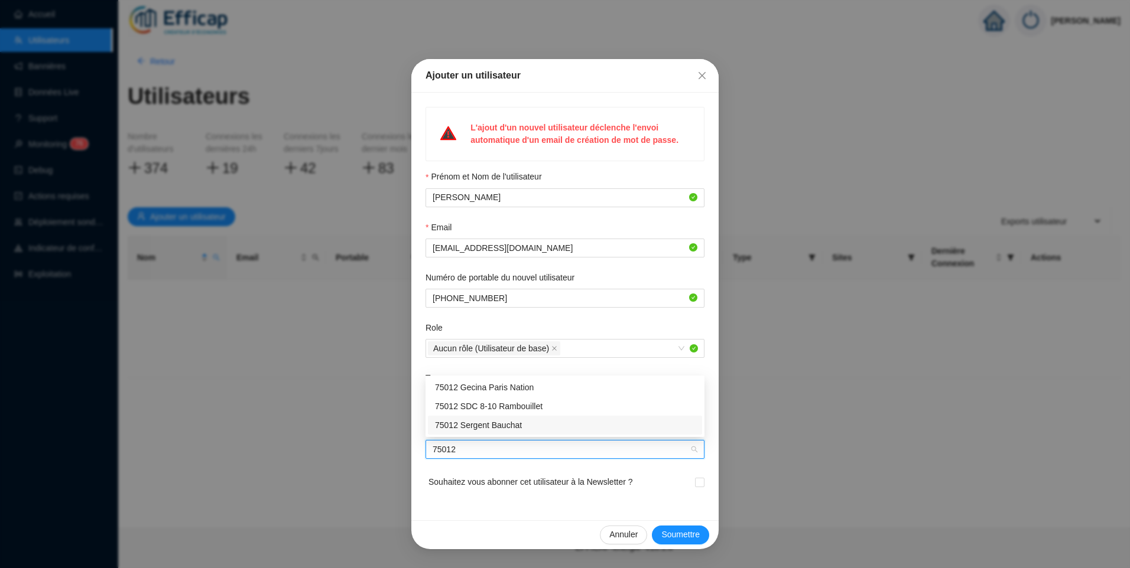
click at [488, 428] on div "75012 Sergent Bauchat" at bounding box center [565, 426] width 260 height 12
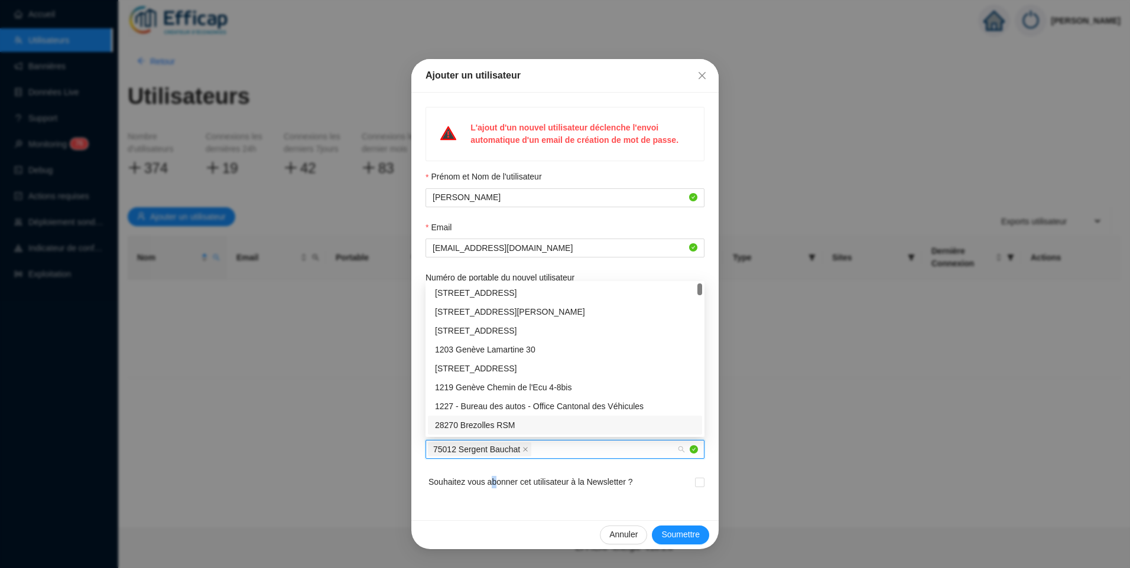
click at [493, 500] on span "Souhaitez vous abonner cet utilisateur à la Newsletter ?" at bounding box center [530, 489] width 204 height 27
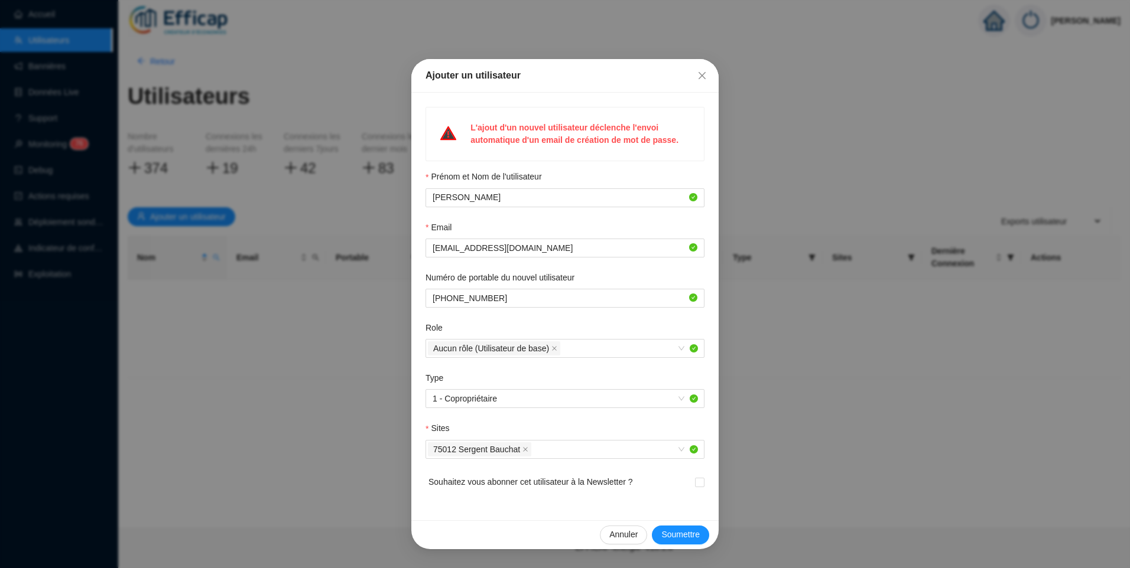
click at [456, 486] on span "Souhaitez vous abonner cet utilisateur à la Newsletter ?" at bounding box center [530, 489] width 204 height 27
click at [548, 250] on input "[EMAIL_ADDRESS][DOMAIN_NAME]" at bounding box center [560, 248] width 254 height 12
drag, startPoint x: 569, startPoint y: 253, endPoint x: 426, endPoint y: 253, distance: 143.0
click at [426, 253] on span "[EMAIL_ADDRESS][DOMAIN_NAME]" at bounding box center [564, 248] width 279 height 19
click at [536, 249] on input "[EMAIL_ADDRESS][DOMAIN_NAME]" at bounding box center [560, 248] width 254 height 12
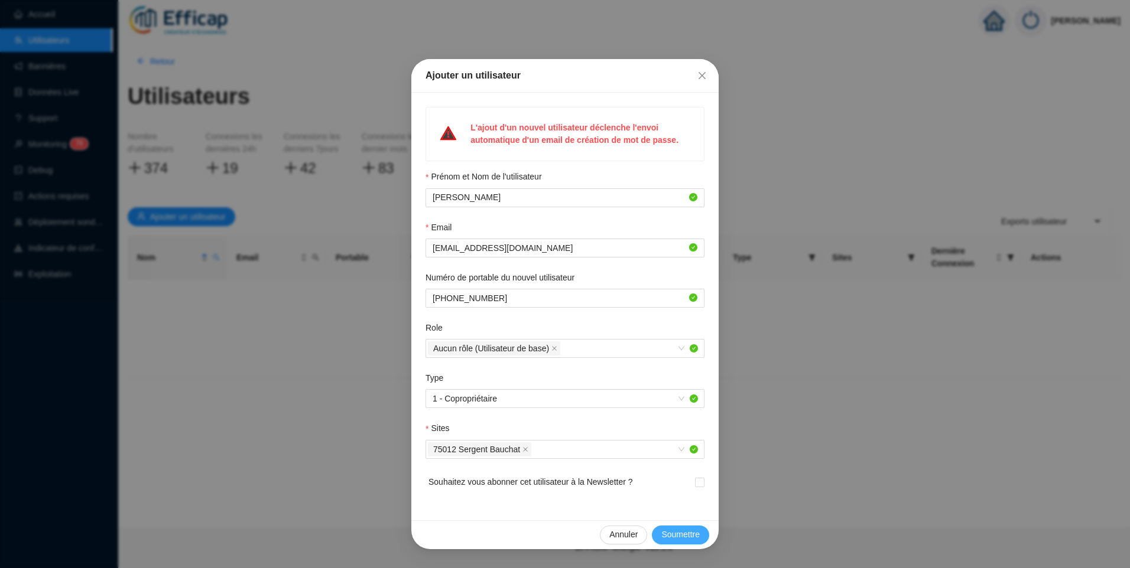
click at [672, 532] on span "Soumettre" at bounding box center [680, 535] width 38 height 12
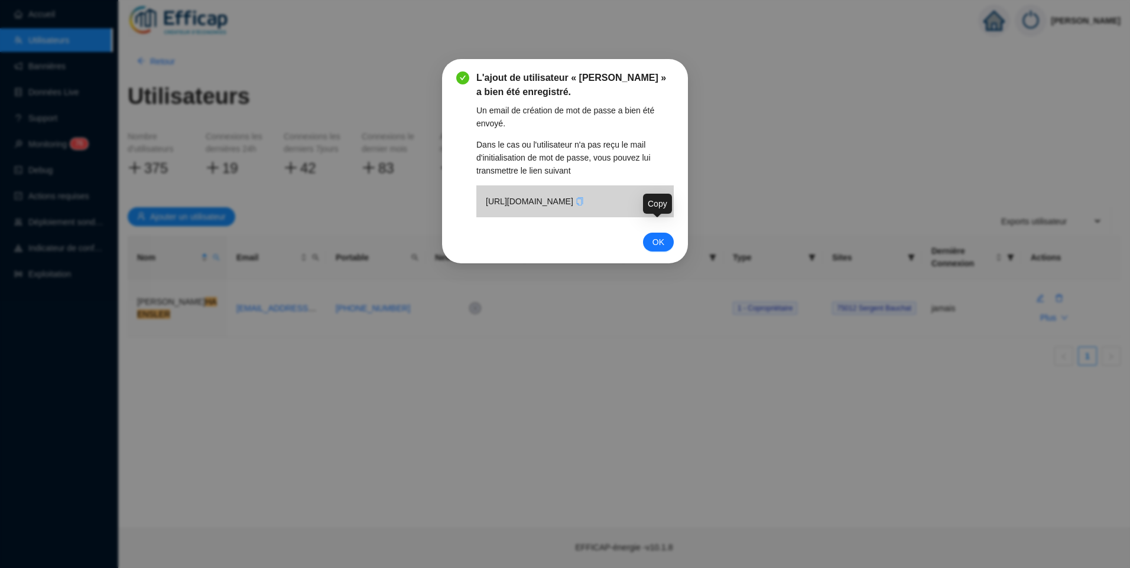
click at [583, 206] on icon "copy" at bounding box center [579, 201] width 7 height 8
click at [659, 249] on span "OK" at bounding box center [658, 242] width 12 height 13
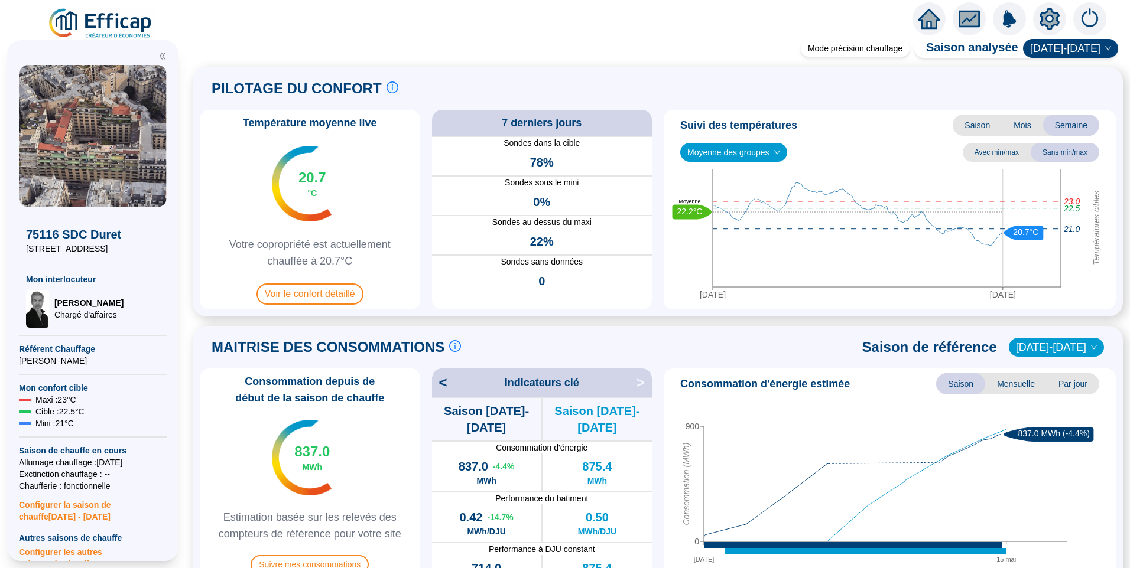
scroll to position [200, 0]
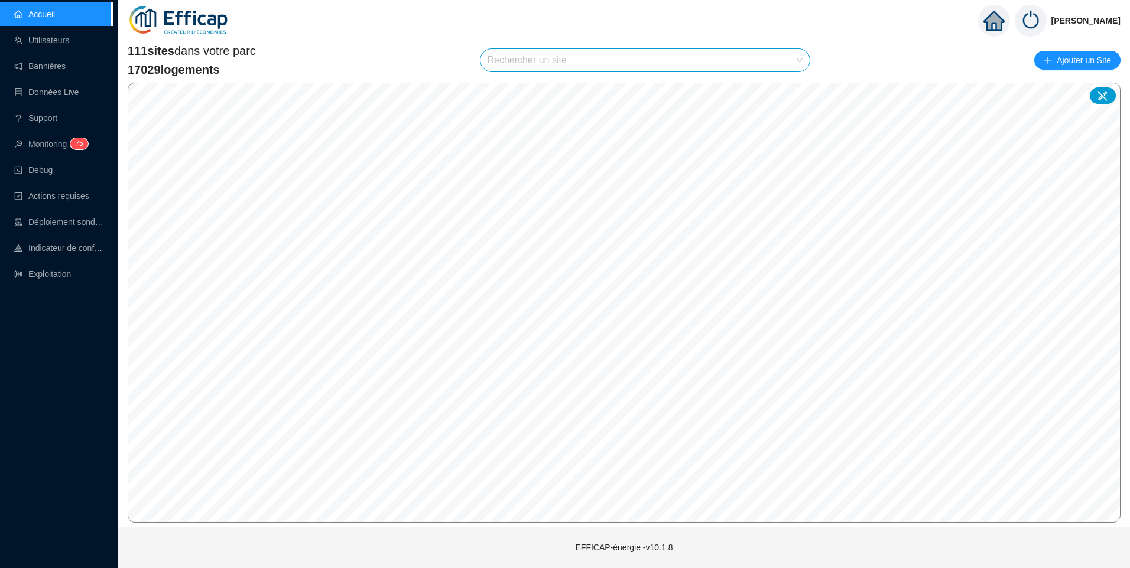
click at [525, 53] on input "search" at bounding box center [640, 60] width 305 height 22
type input "rive"
click at [787, 85] on icon at bounding box center [789, 89] width 8 height 8
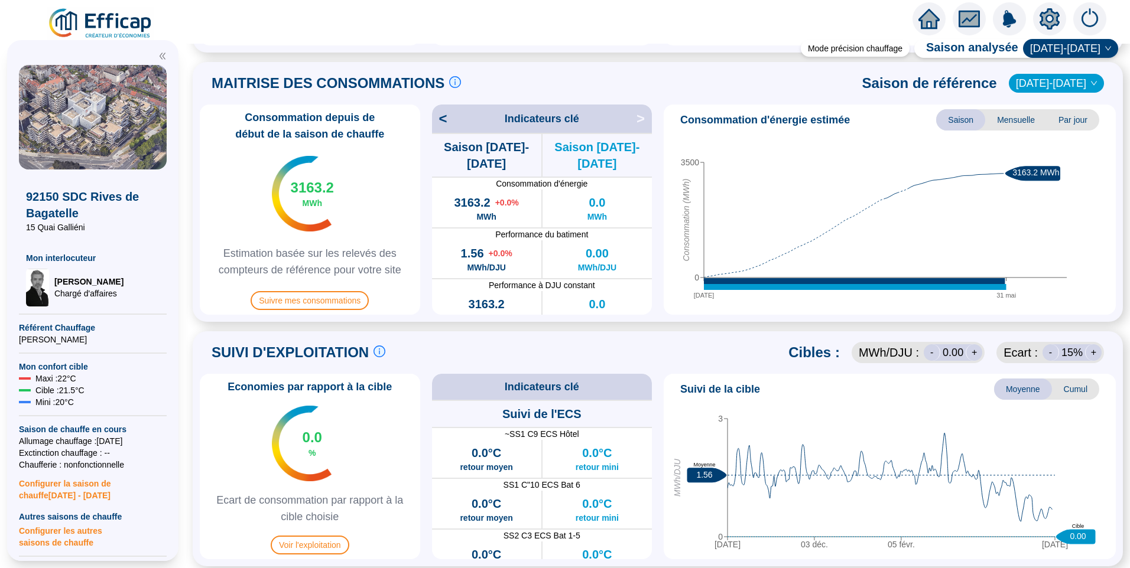
scroll to position [355, 0]
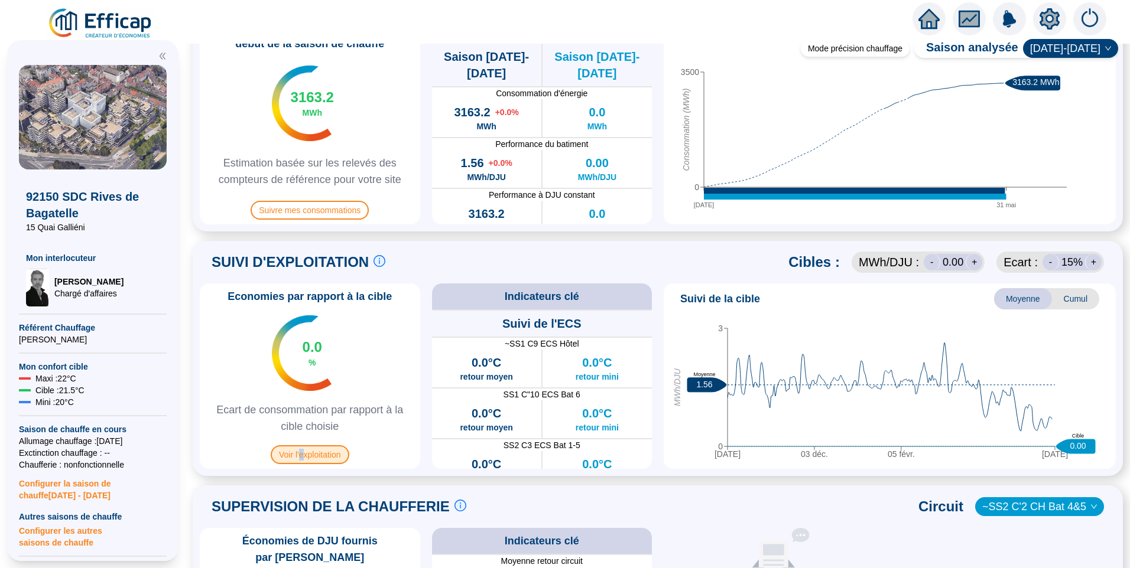
click at [307, 456] on span "Voir l'exploitation" at bounding box center [310, 455] width 79 height 19
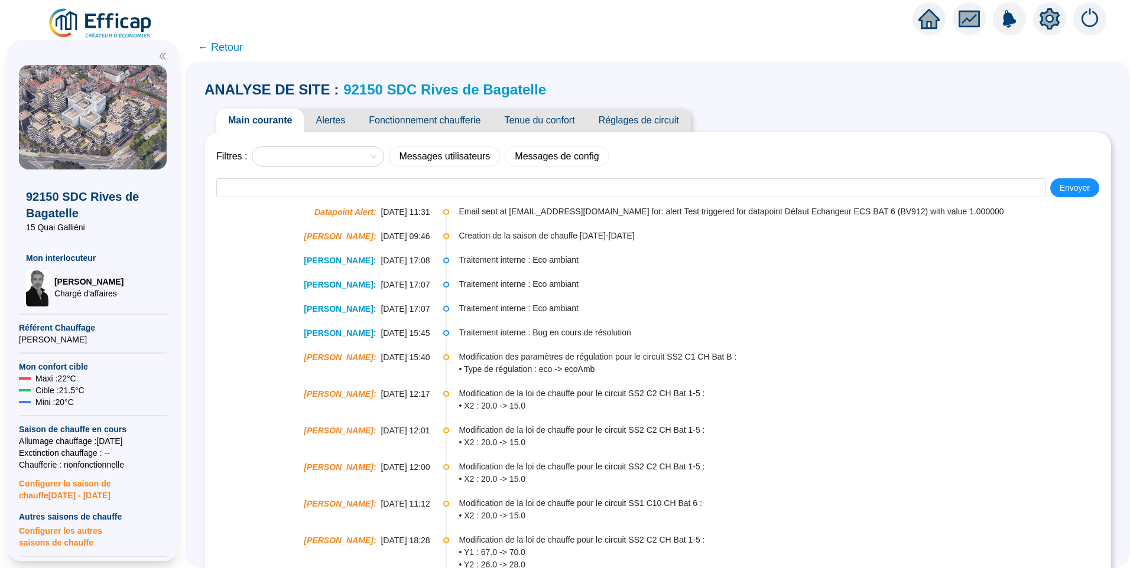
click at [433, 123] on span "Fonctionnement chaufferie" at bounding box center [424, 121] width 135 height 24
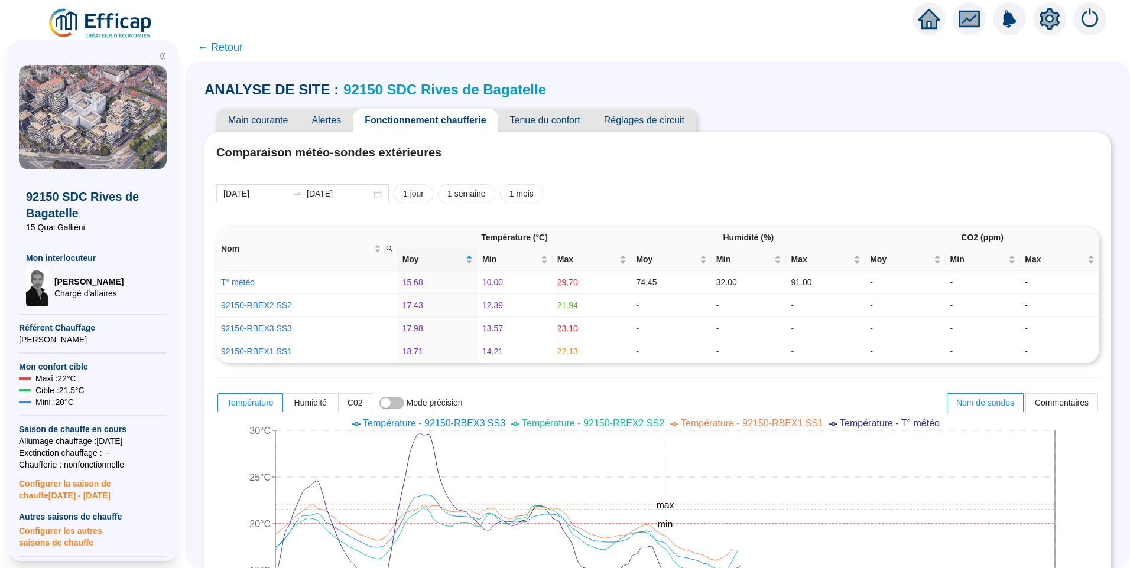
click at [257, 121] on span "Main courante" at bounding box center [257, 121] width 83 height 24
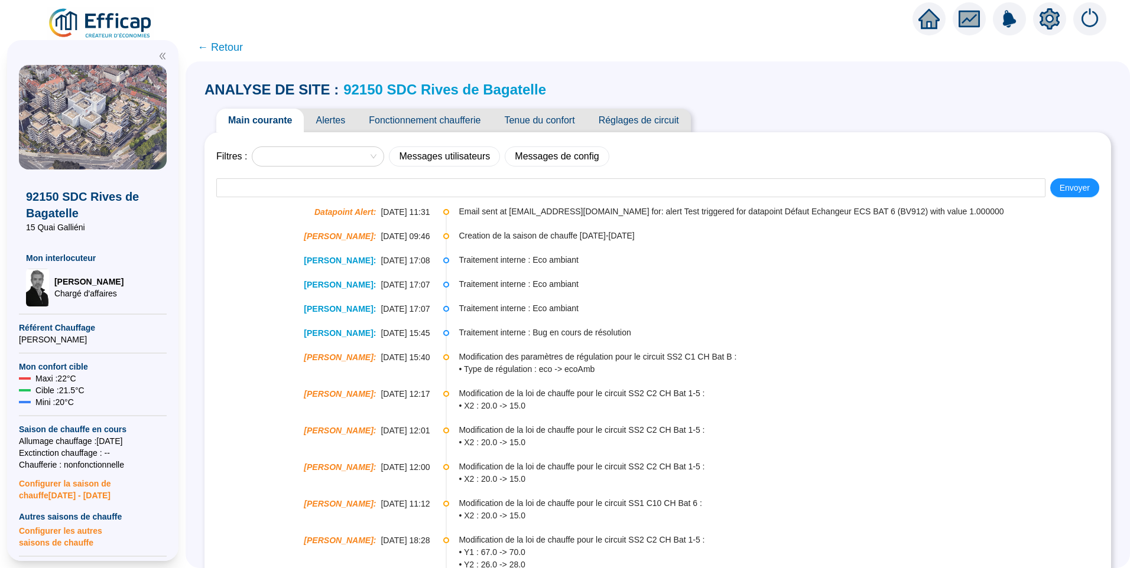
click at [456, 120] on span "Fonctionnement chaufferie" at bounding box center [424, 121] width 135 height 24
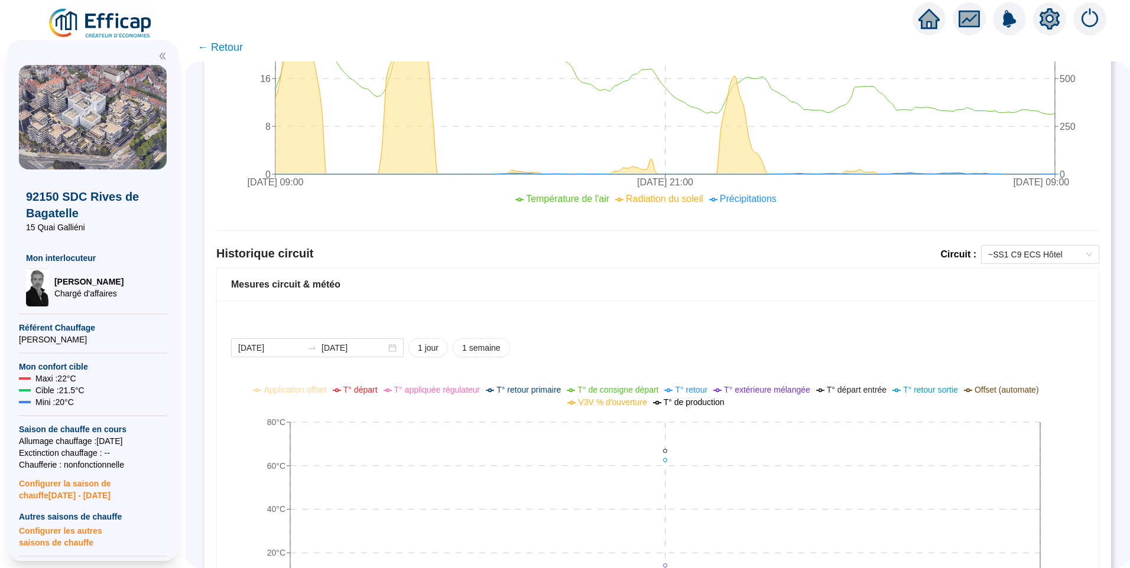
scroll to position [768, 0]
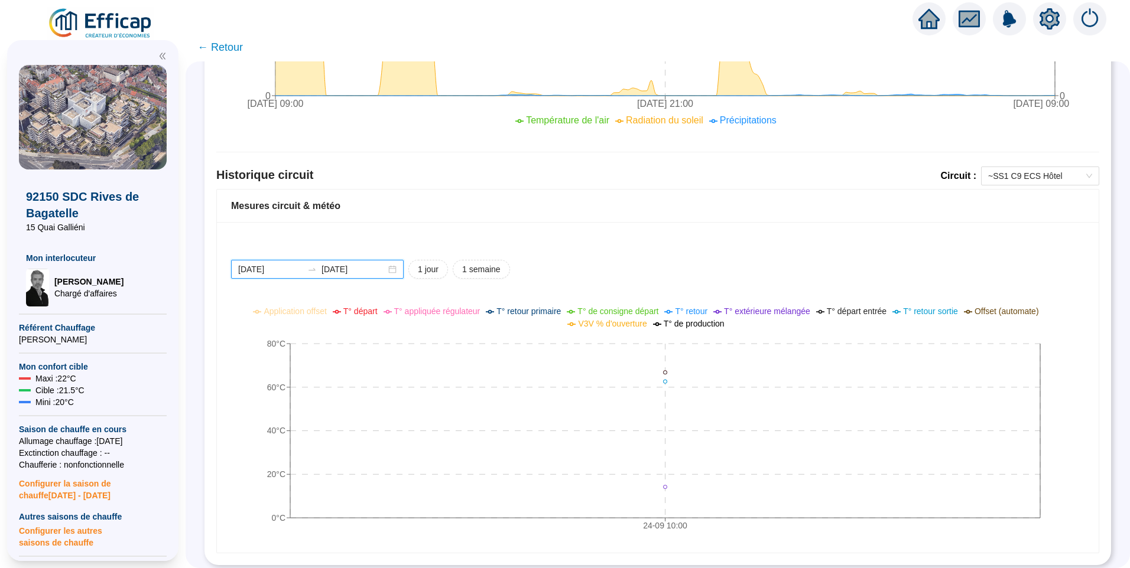
click at [283, 271] on input "2025-09-24" at bounding box center [270, 270] width 64 height 12
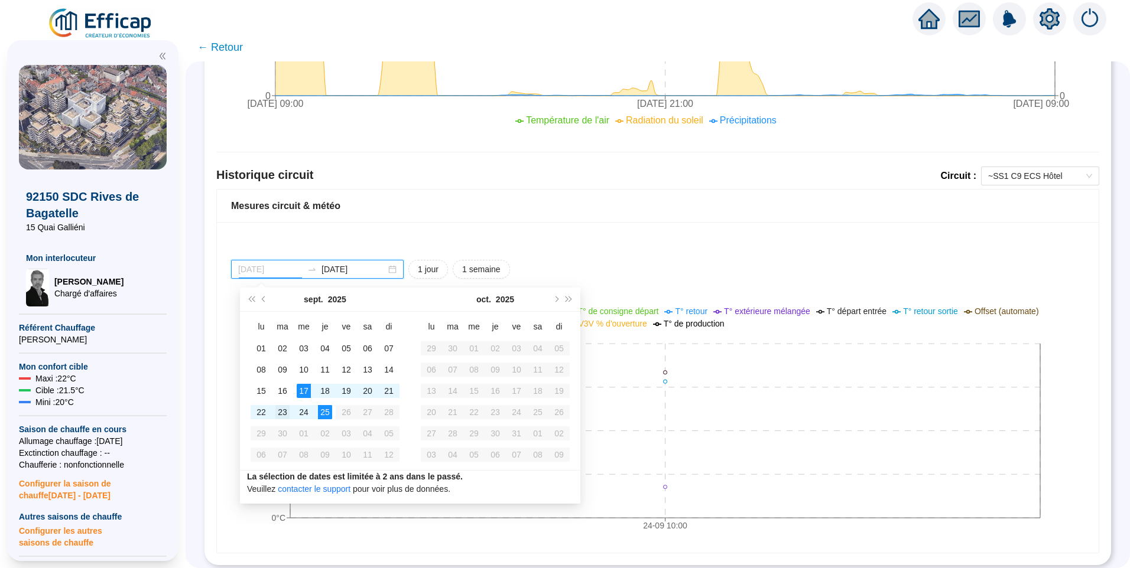
type input "2025-09-23"
click at [284, 413] on div "23" at bounding box center [282, 412] width 14 height 14
type input "2025-09-25"
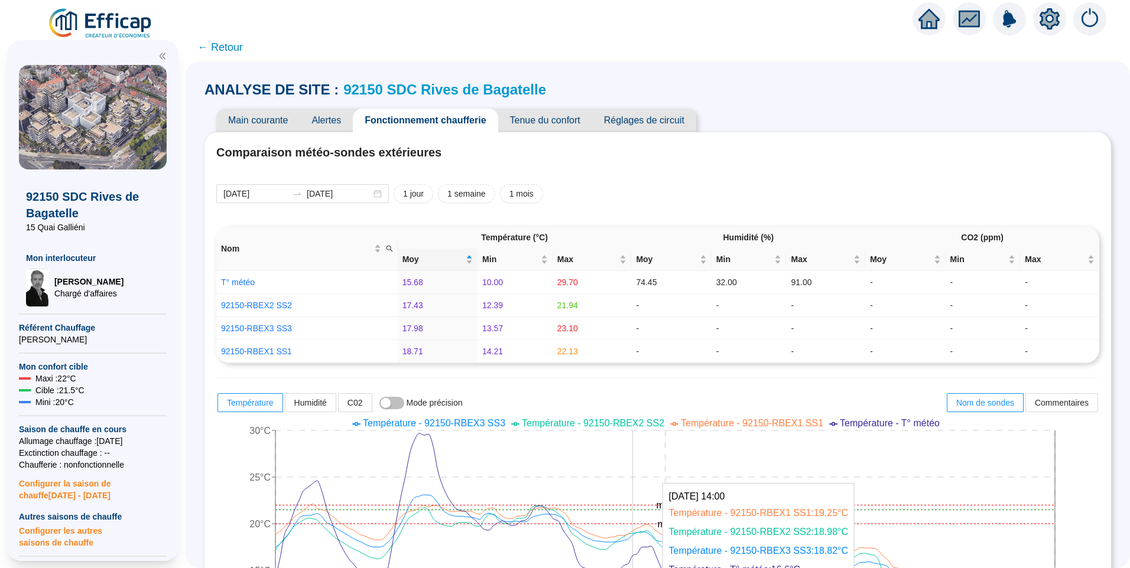
scroll to position [355, 0]
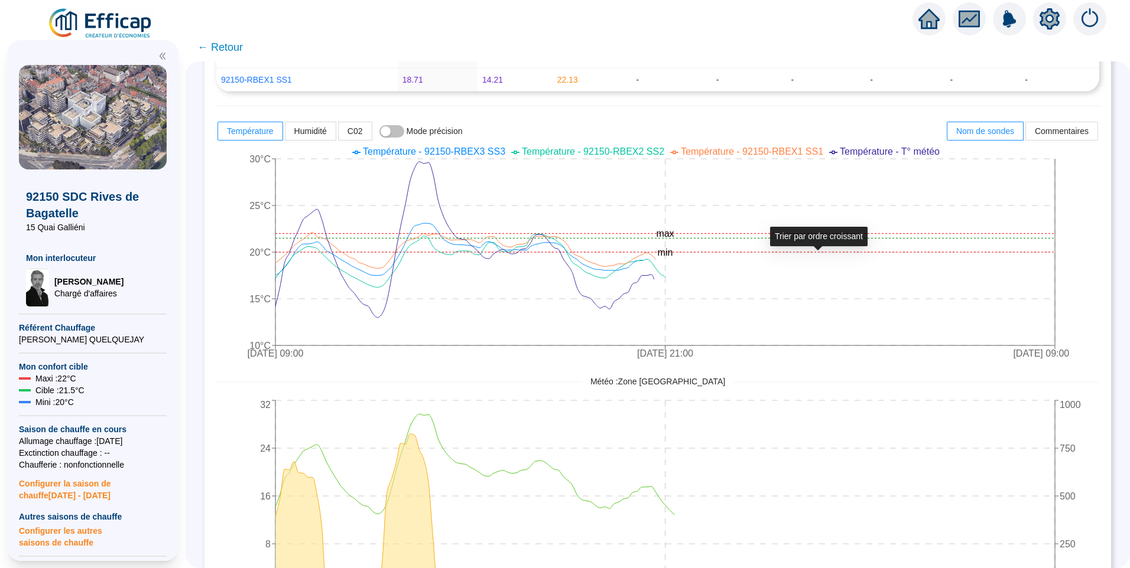
scroll to position [295, 0]
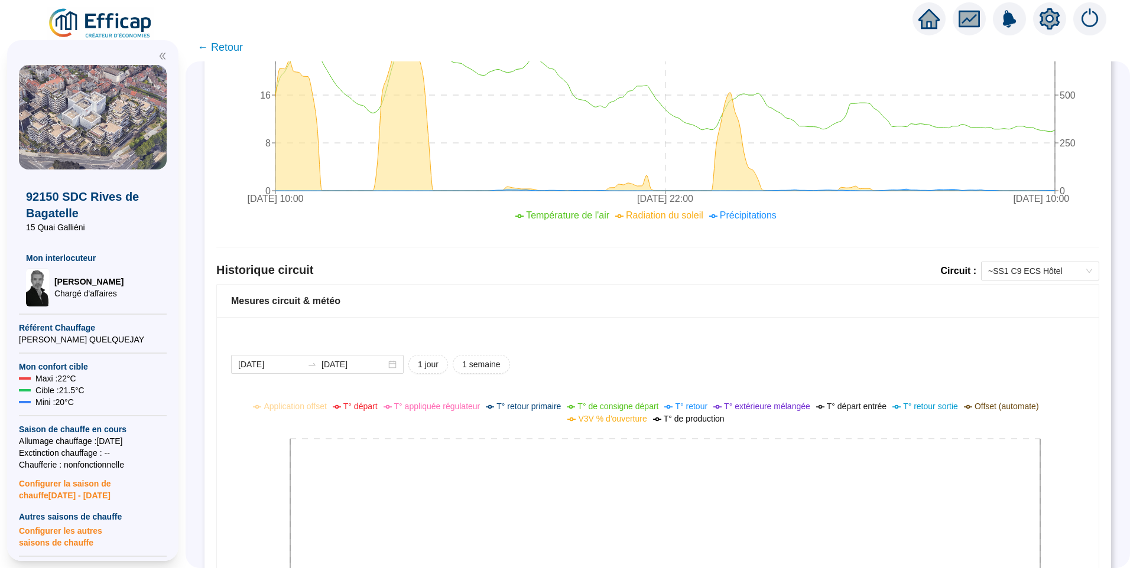
scroll to position [768, 0]
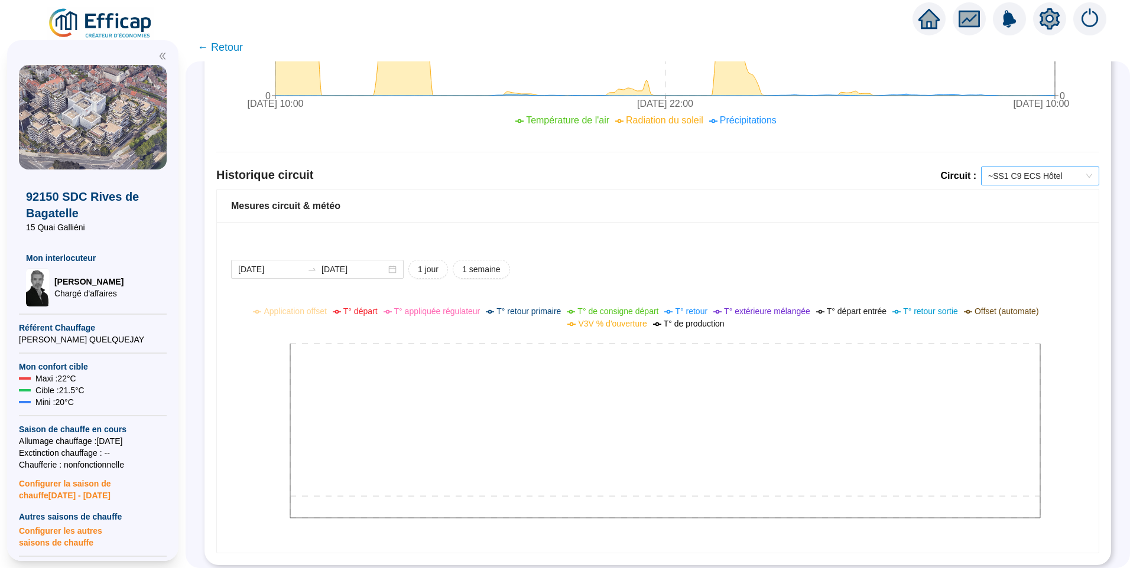
click at [1011, 181] on span "~SS1 C9 ECS Hôtel" at bounding box center [1040, 176] width 104 height 18
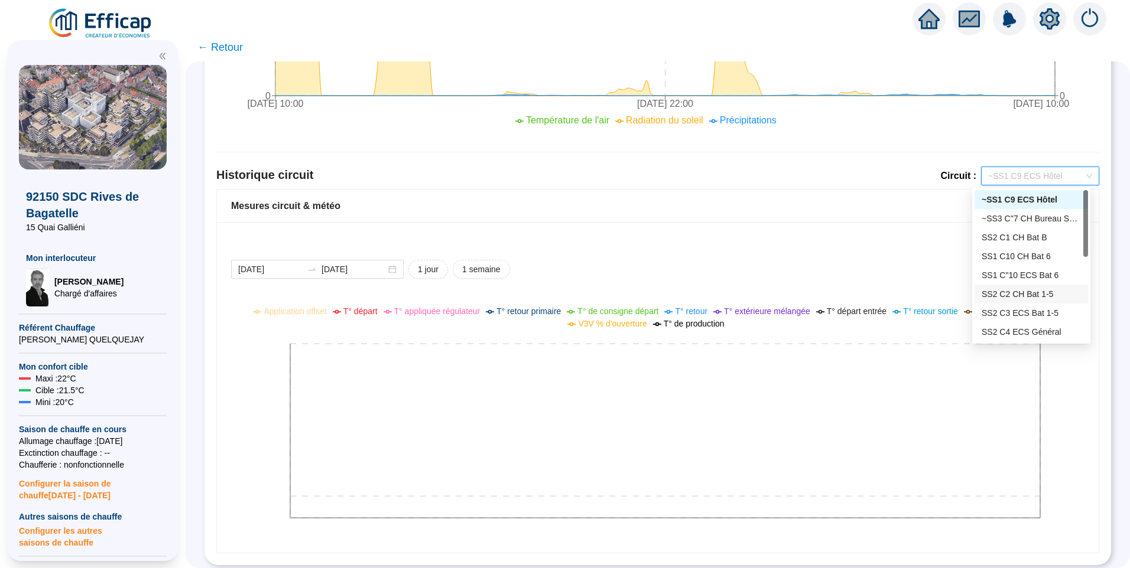
click at [1011, 303] on div "SS2 C2 CH Bat 1-5" at bounding box center [1030, 294] width 113 height 19
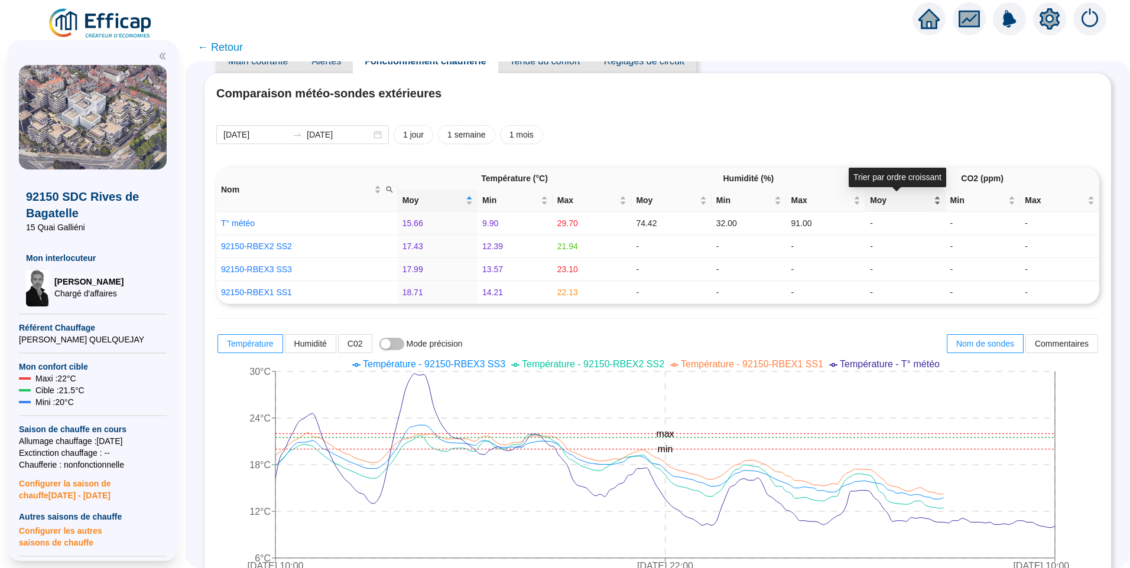
scroll to position [0, 0]
